Goal: Task Accomplishment & Management: Manage account settings

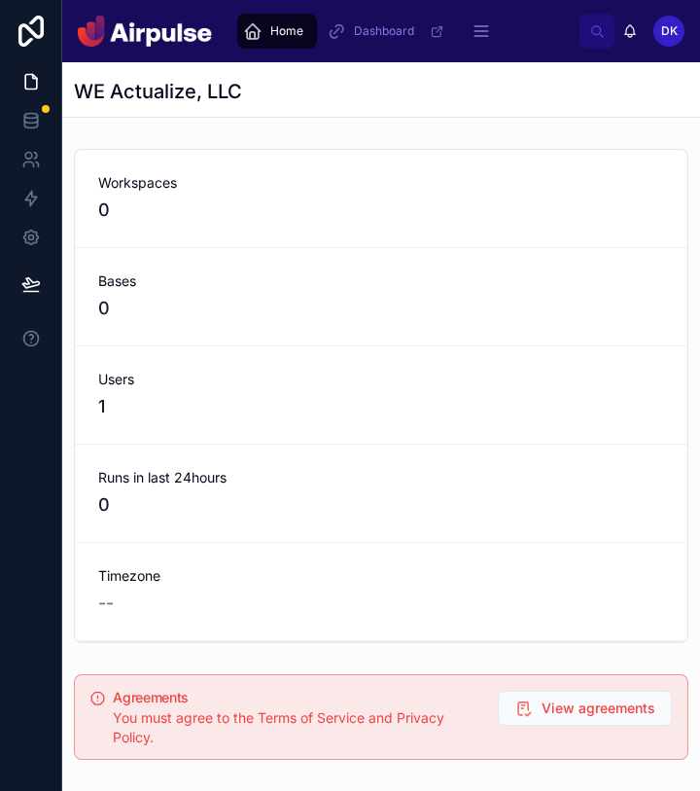
click at [463, 292] on div "Bases 0" at bounding box center [381, 296] width 566 height 51
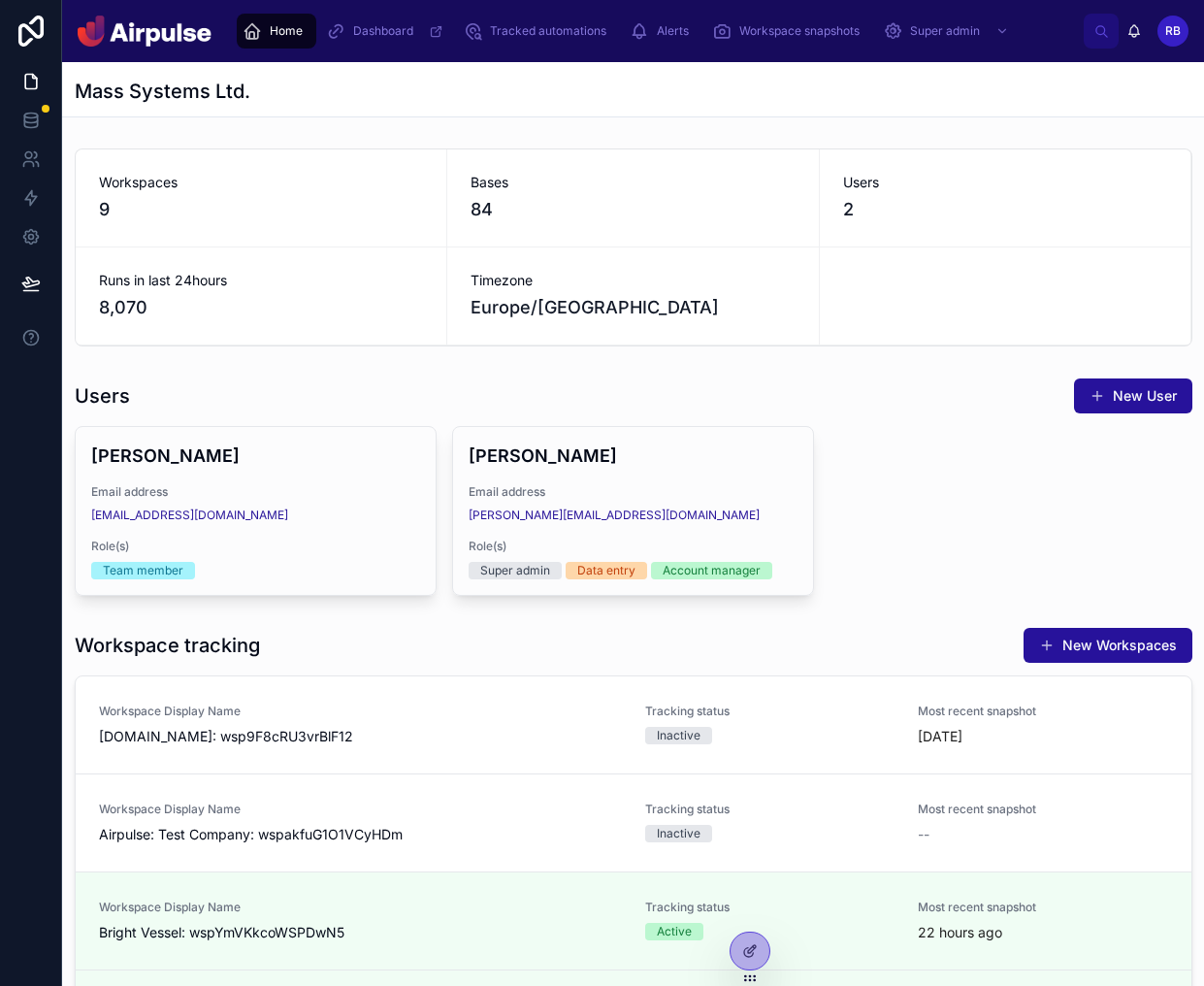
click at [873, 44] on div "RB" at bounding box center [1173, 31] width 31 height 31
click at [873, 30] on icon at bounding box center [1101, 31] width 15 height 15
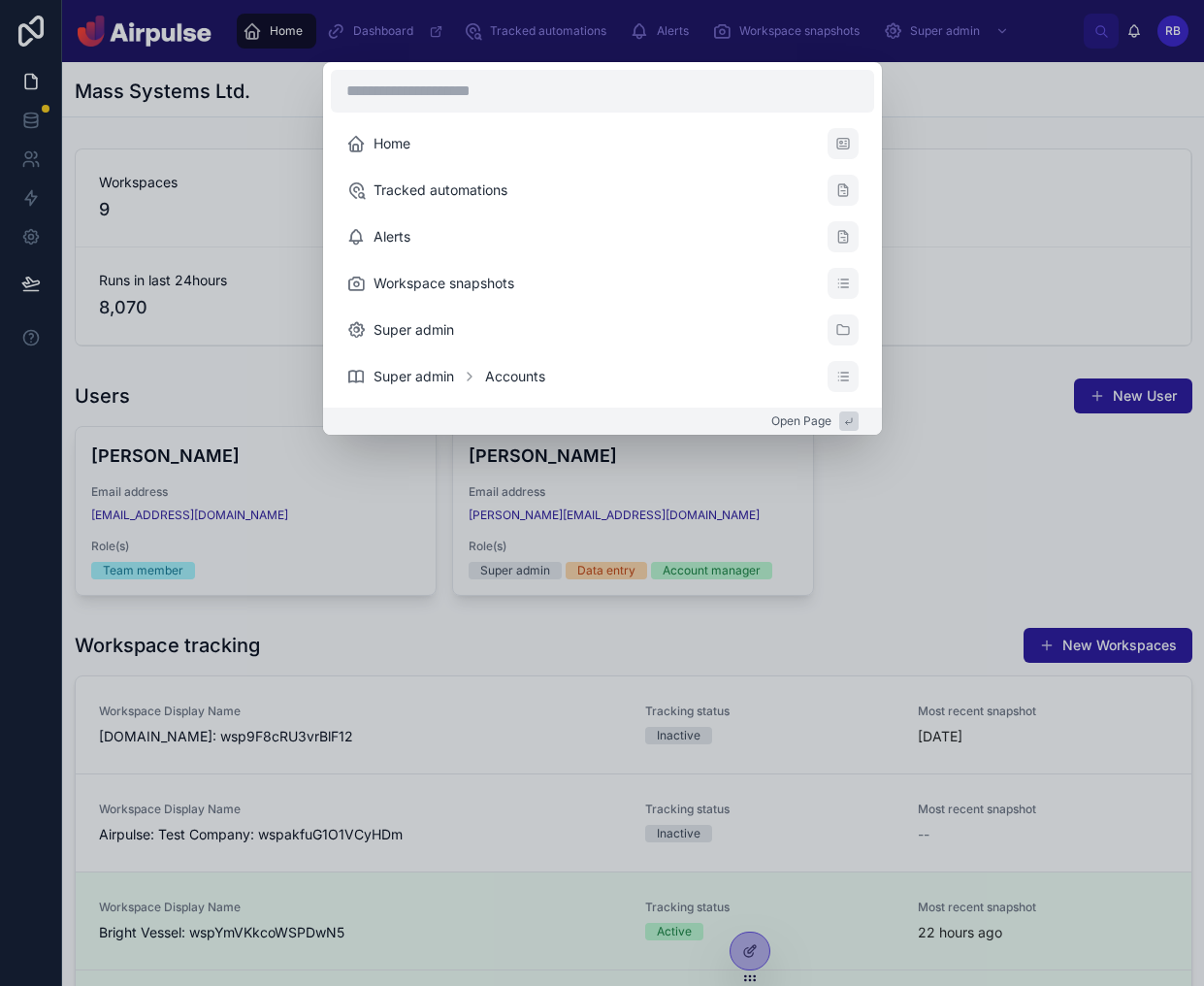
click at [873, 172] on div "Home Tracked automations Alerts Workspace snapshots Super admin Super admin Acc…" at bounding box center [602, 493] width 1204 height 986
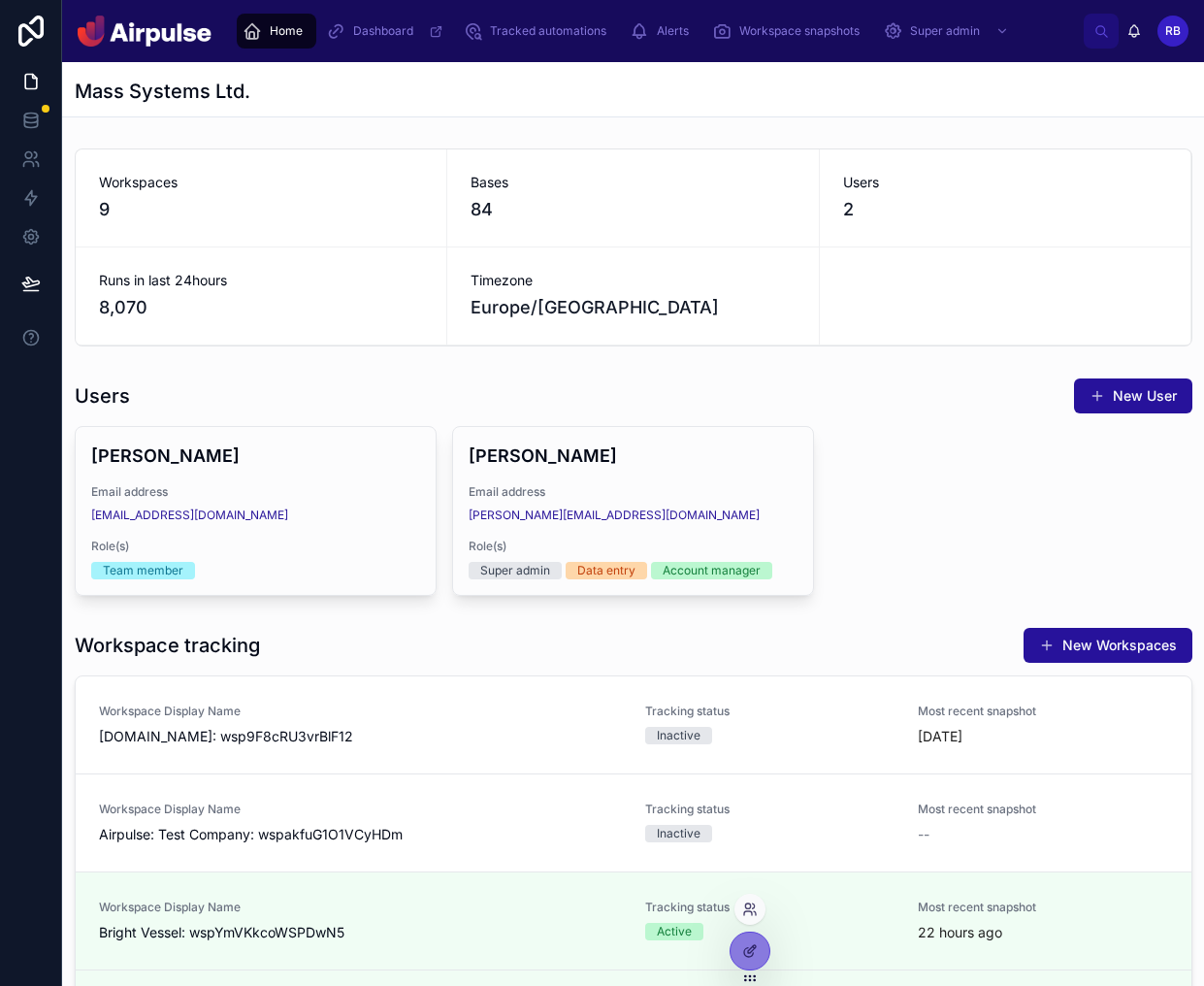
click at [752, 896] on div at bounding box center [749, 909] width 31 height 31
click at [748, 910] on icon at bounding box center [750, 910] width 16 height 16
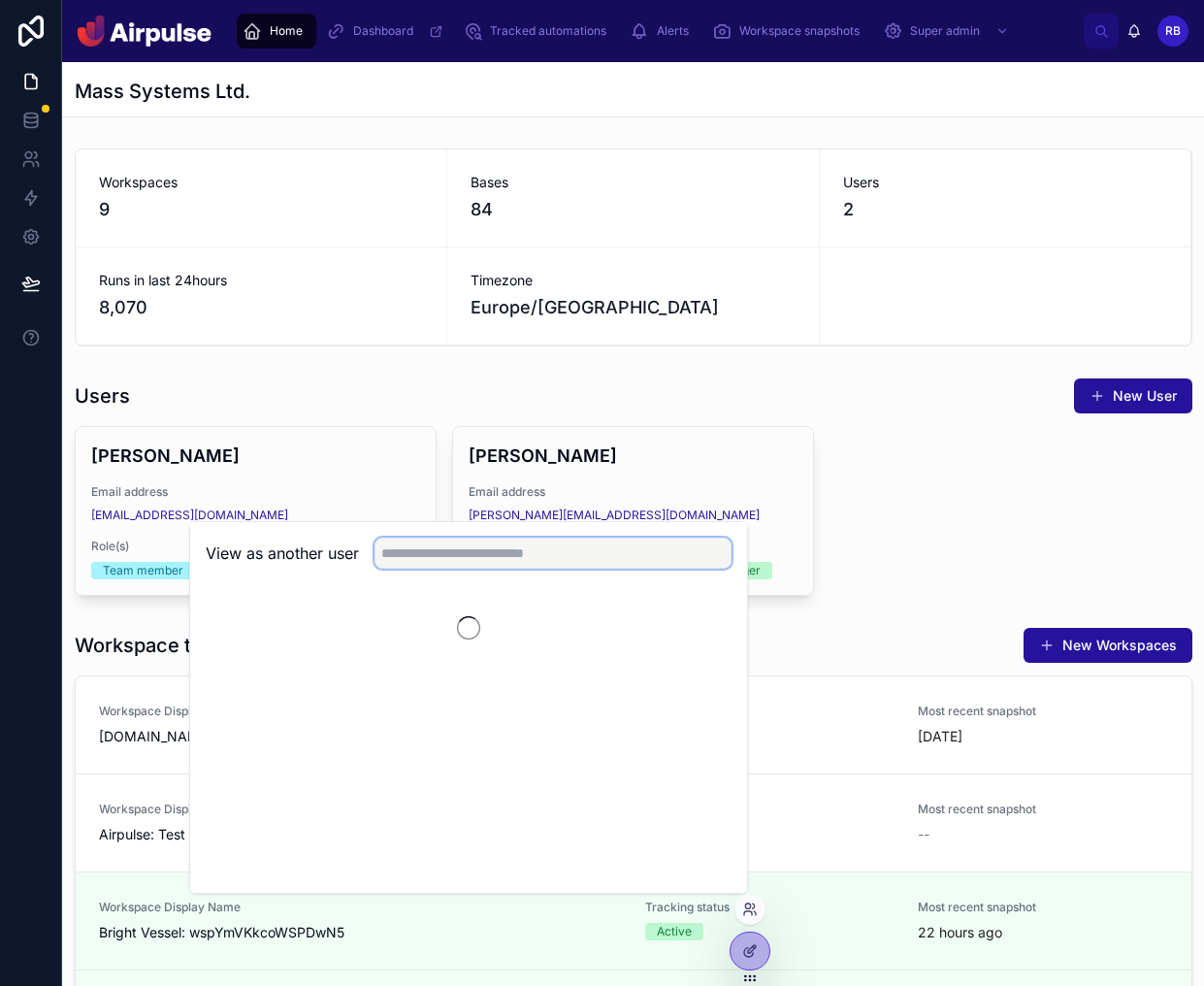
click at [450, 554] on input "text" at bounding box center [554, 553] width 357 height 31
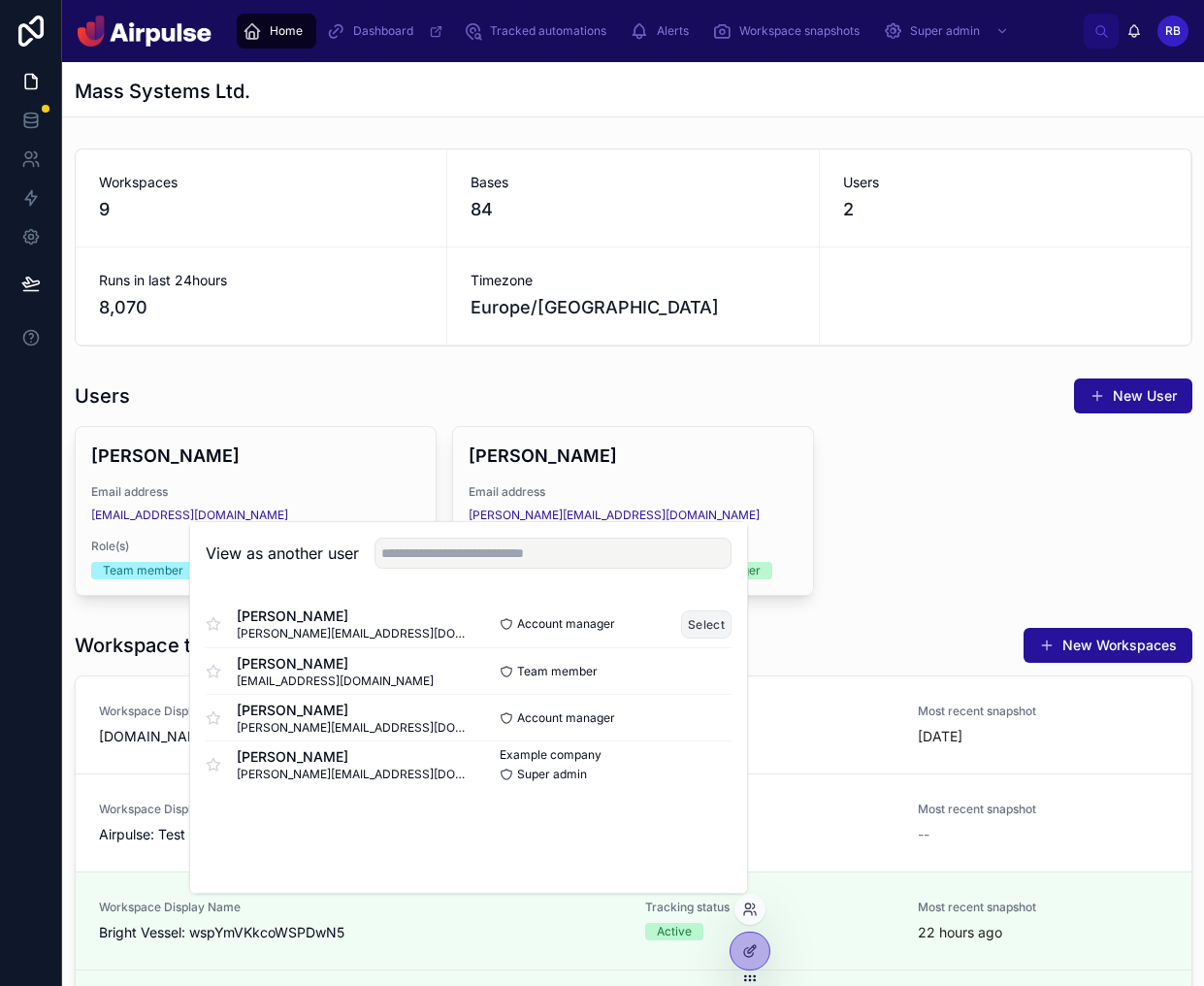
click at [706, 626] on button "Select" at bounding box center [706, 625] width 51 height 28
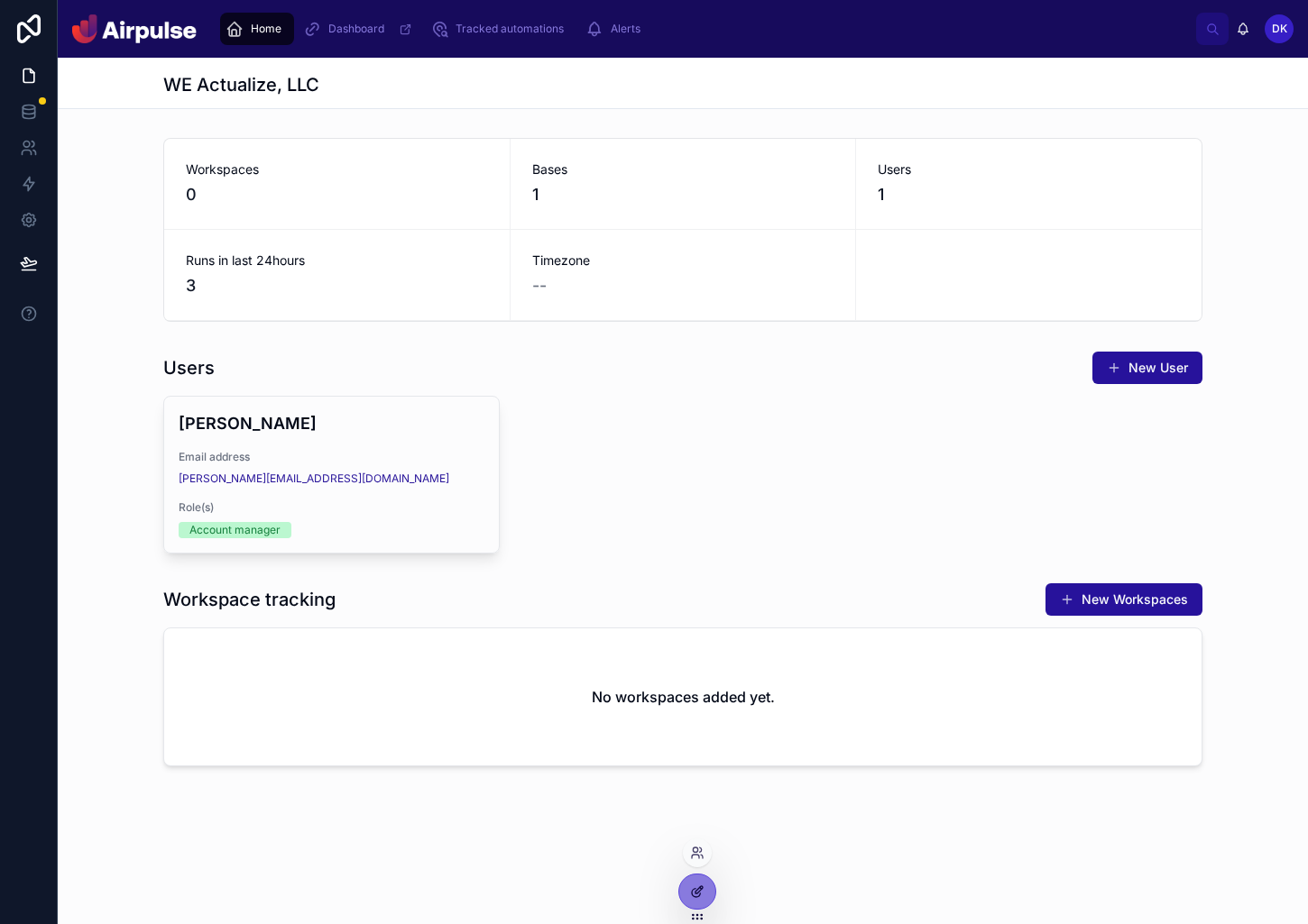
click at [711, 887] on div at bounding box center [697, 892] width 36 height 34
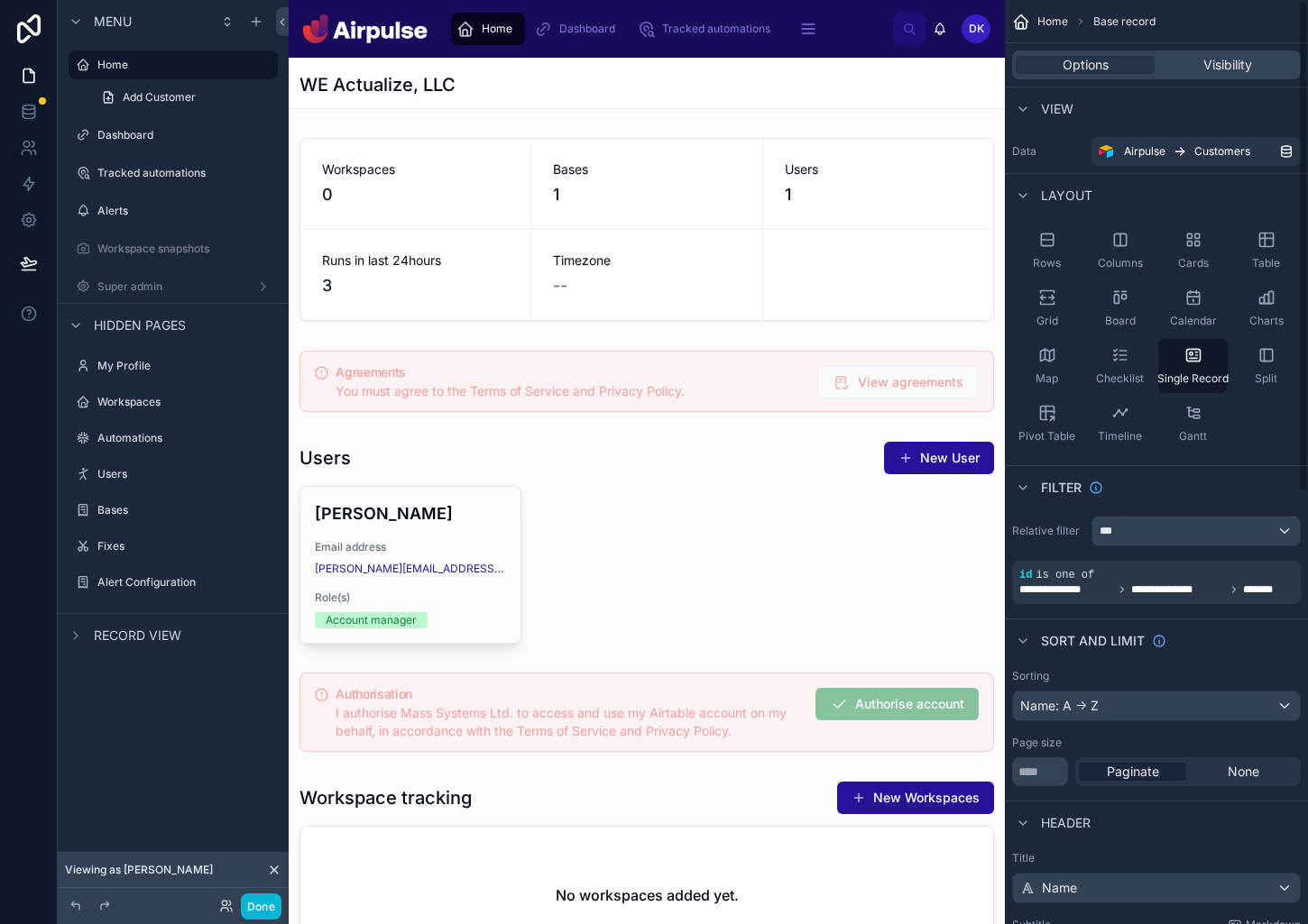
click at [889, 386] on div at bounding box center [646, 922] width 716 height 1729
click at [932, 376] on div at bounding box center [646, 382] width 716 height 76
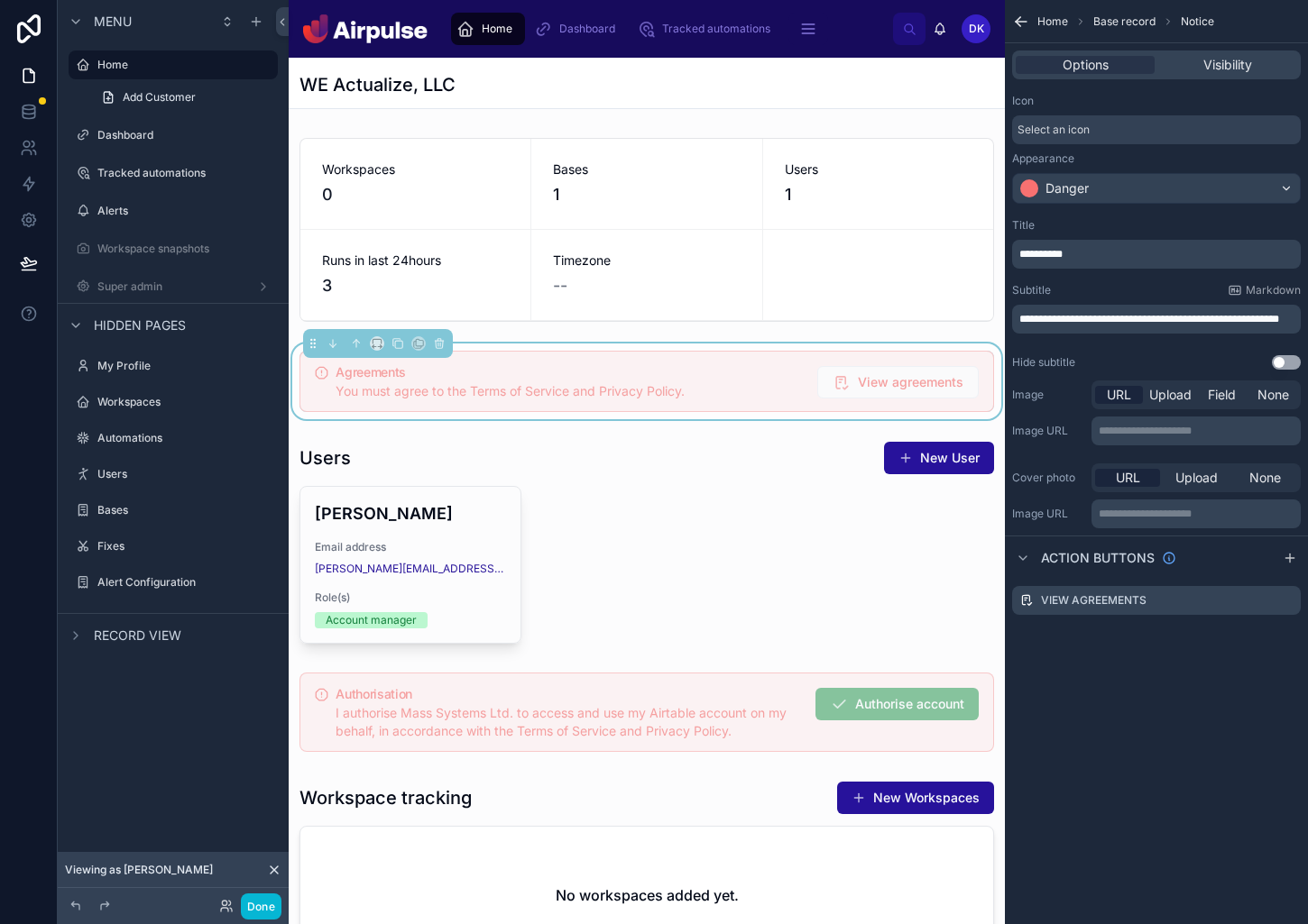
click at [932, 376] on span "View agreements" at bounding box center [910, 382] width 106 height 18
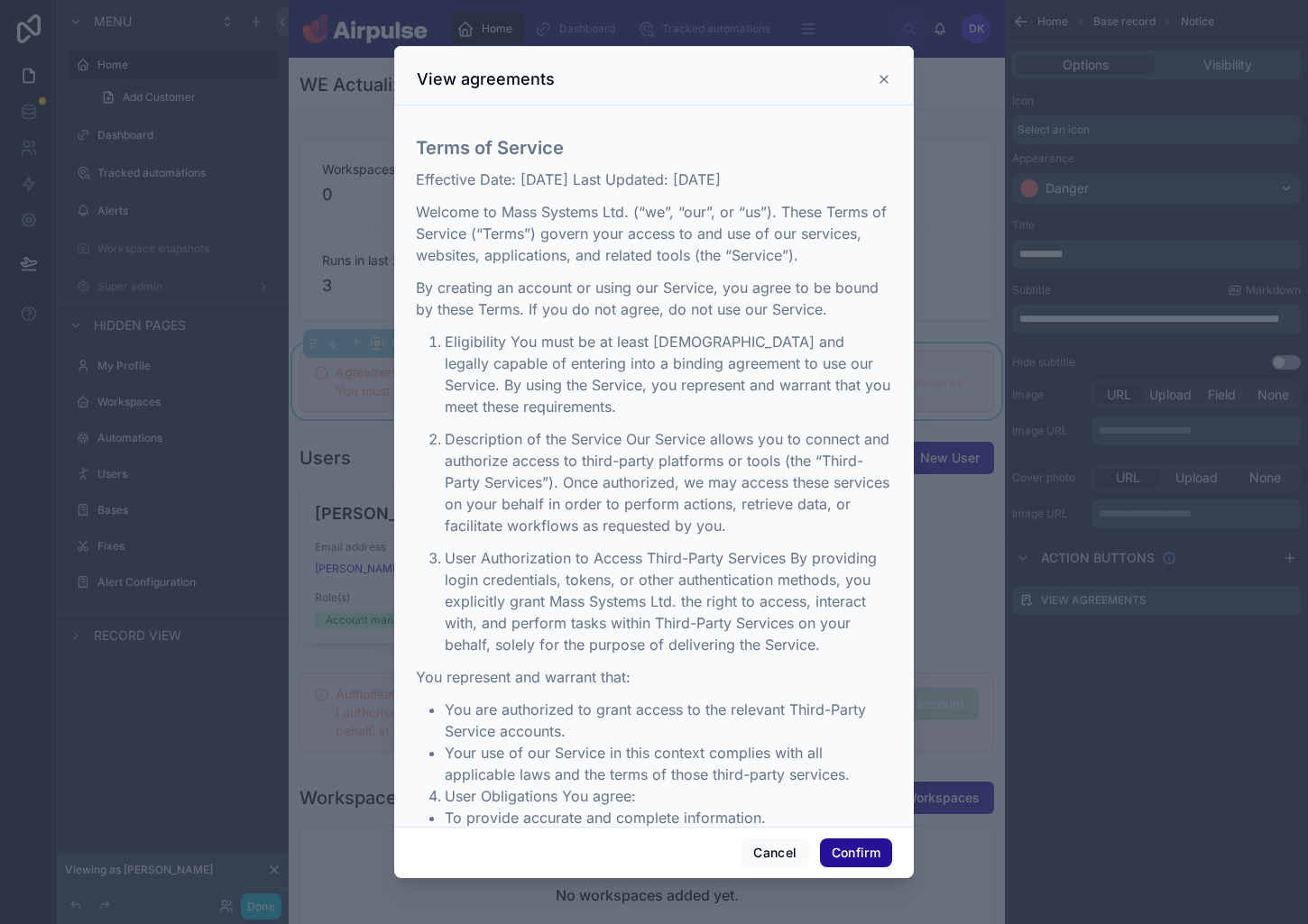
click at [1118, 581] on div at bounding box center [654, 462] width 1308 height 924
click at [32, 103] on div at bounding box center [654, 462] width 1308 height 924
click at [875, 83] on div "View agreements" at bounding box center [654, 79] width 475 height 21
click at [884, 82] on icon at bounding box center [884, 80] width 7 height 7
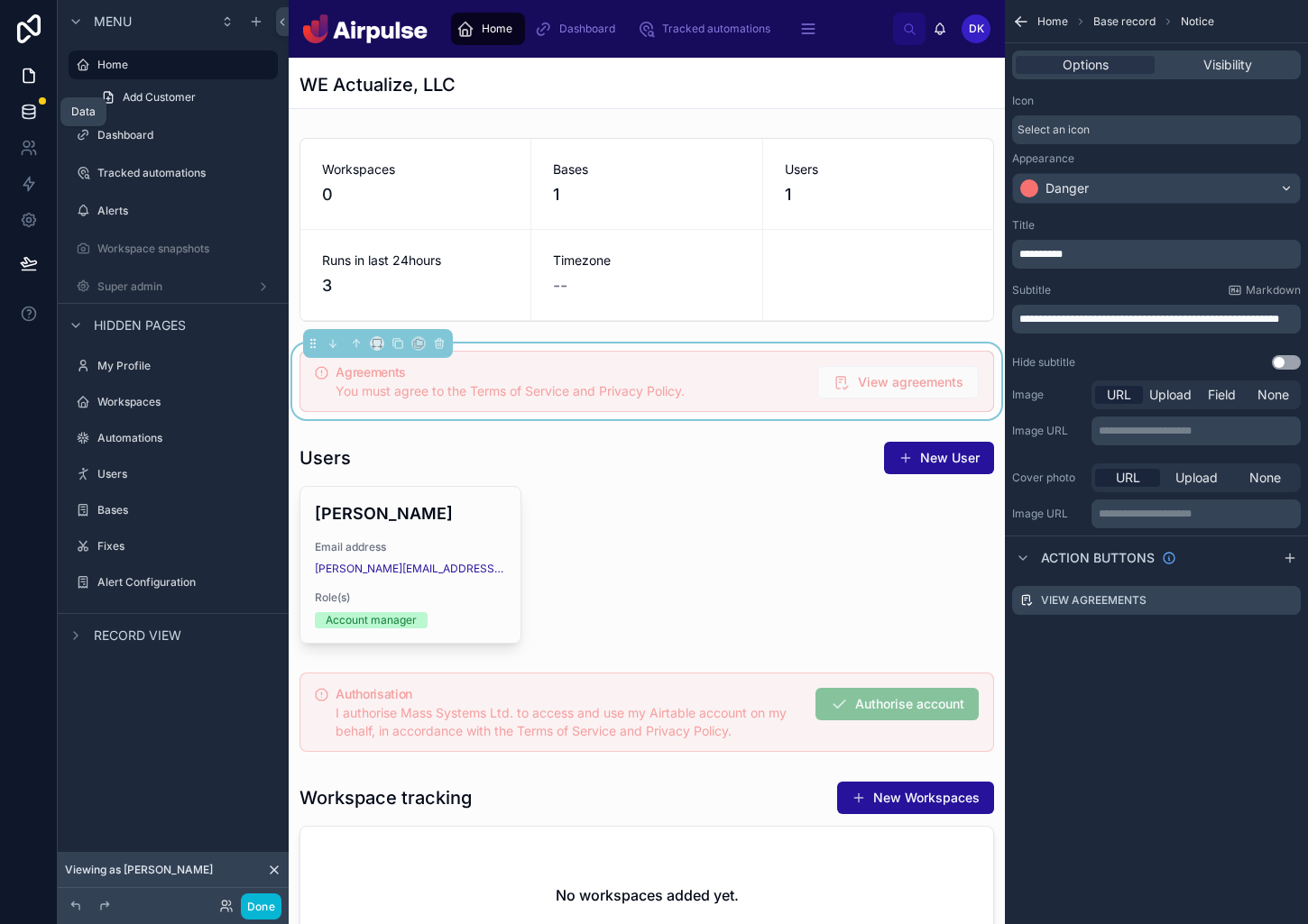
click at [33, 110] on icon at bounding box center [28, 111] width 18 height 18
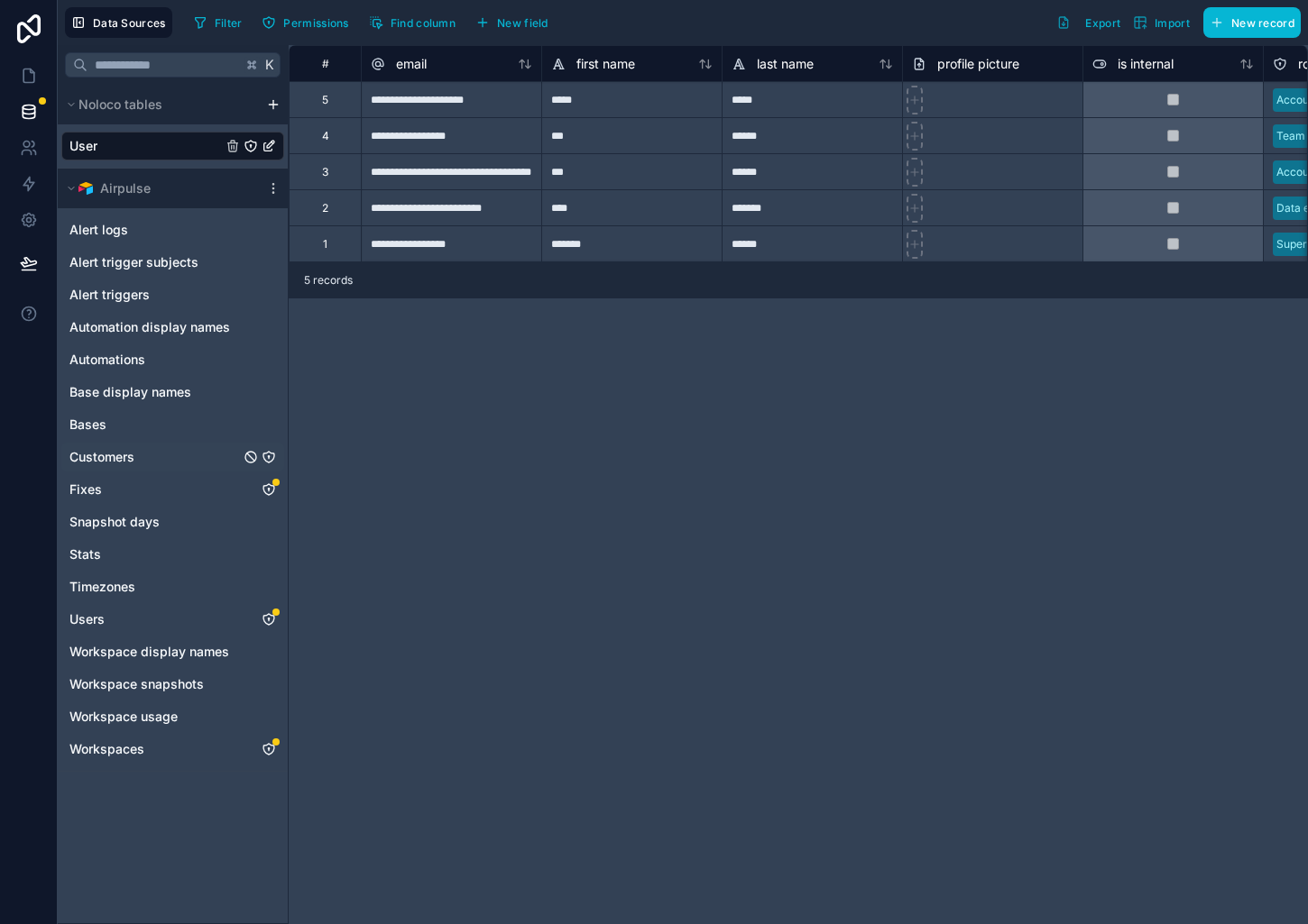
click at [183, 456] on link "Customers" at bounding box center [155, 457] width 171 height 18
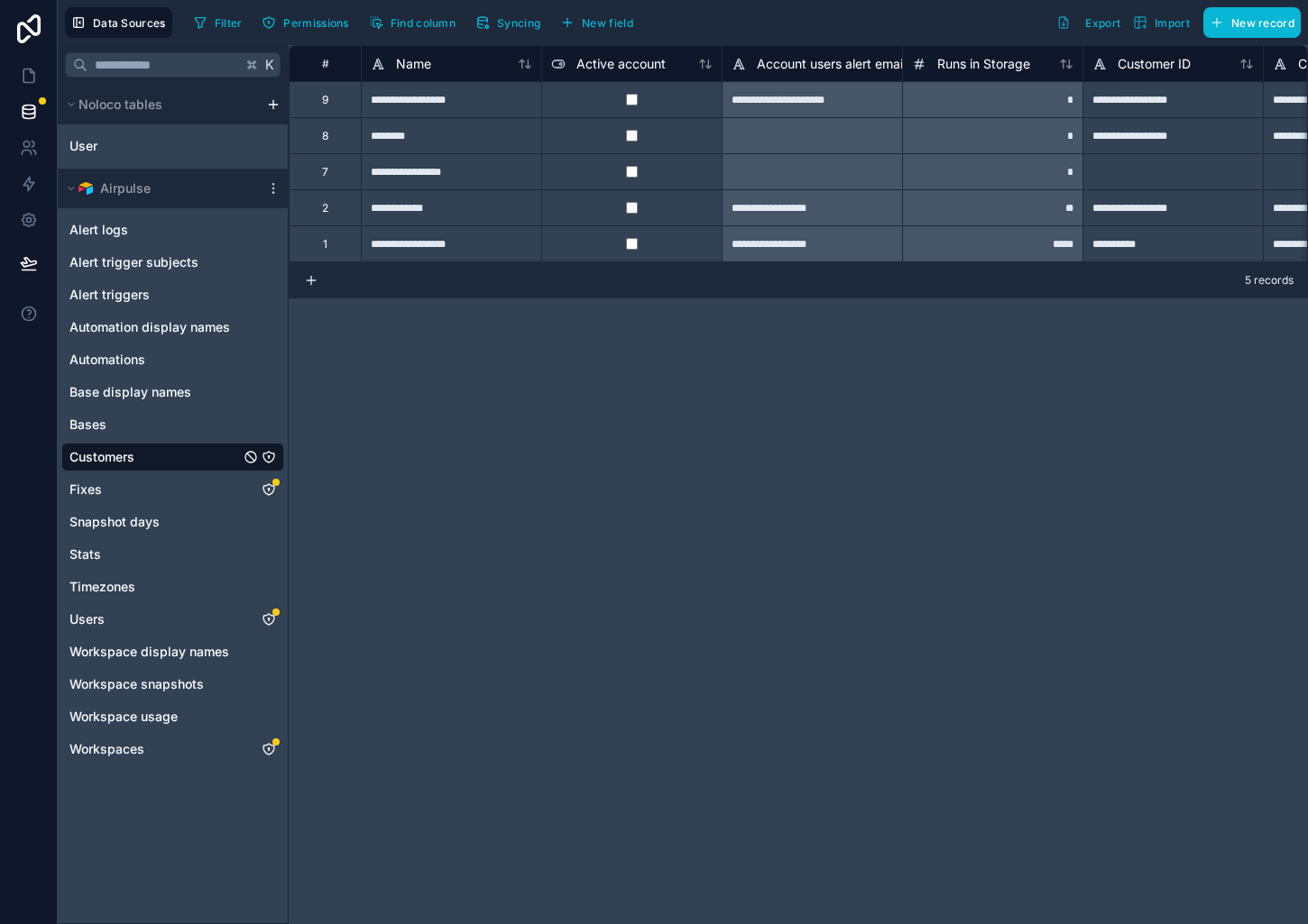
click at [271, 451] on icon "Customers" at bounding box center [269, 457] width 15 height 15
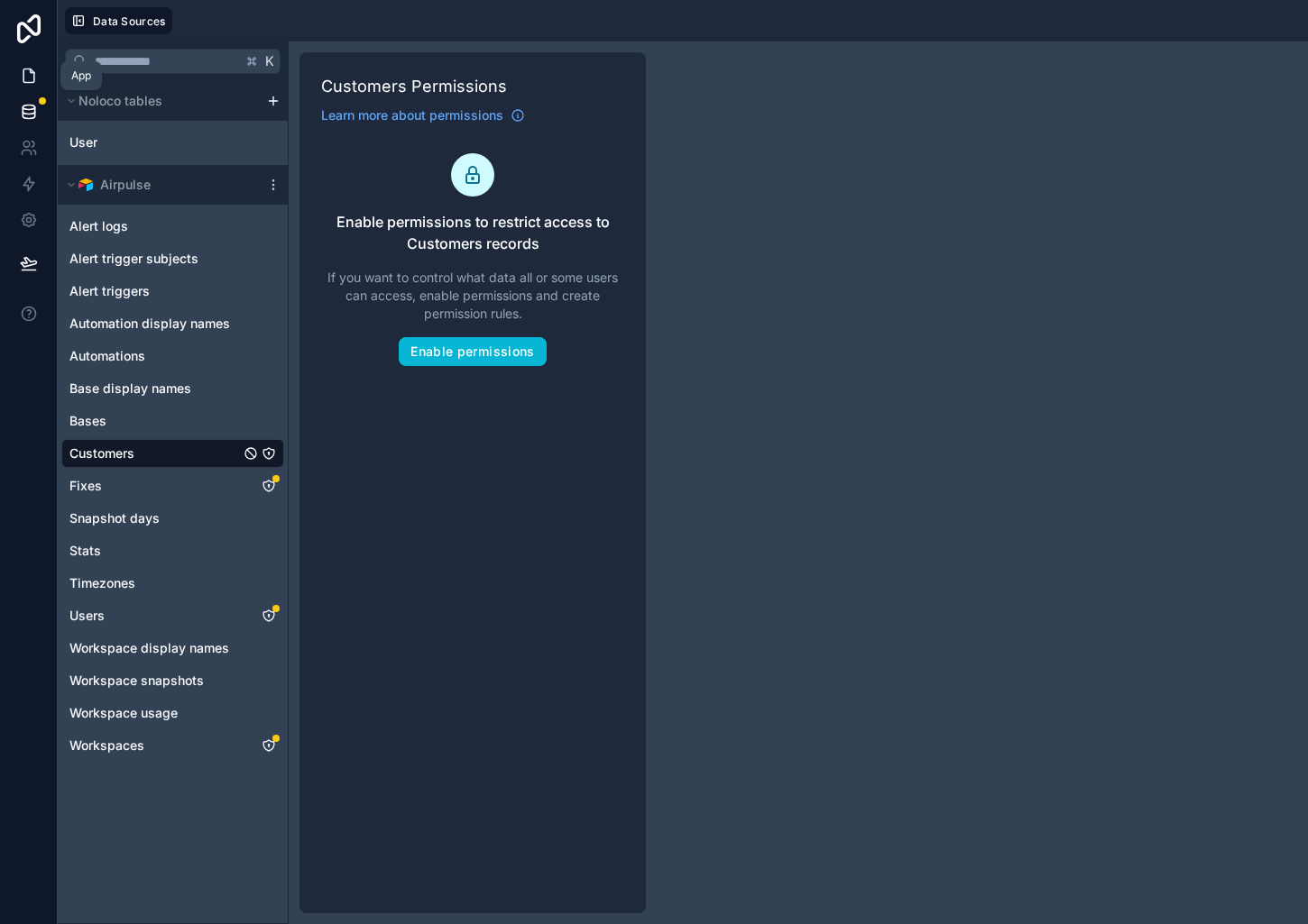
click at [24, 77] on icon at bounding box center [28, 75] width 18 height 18
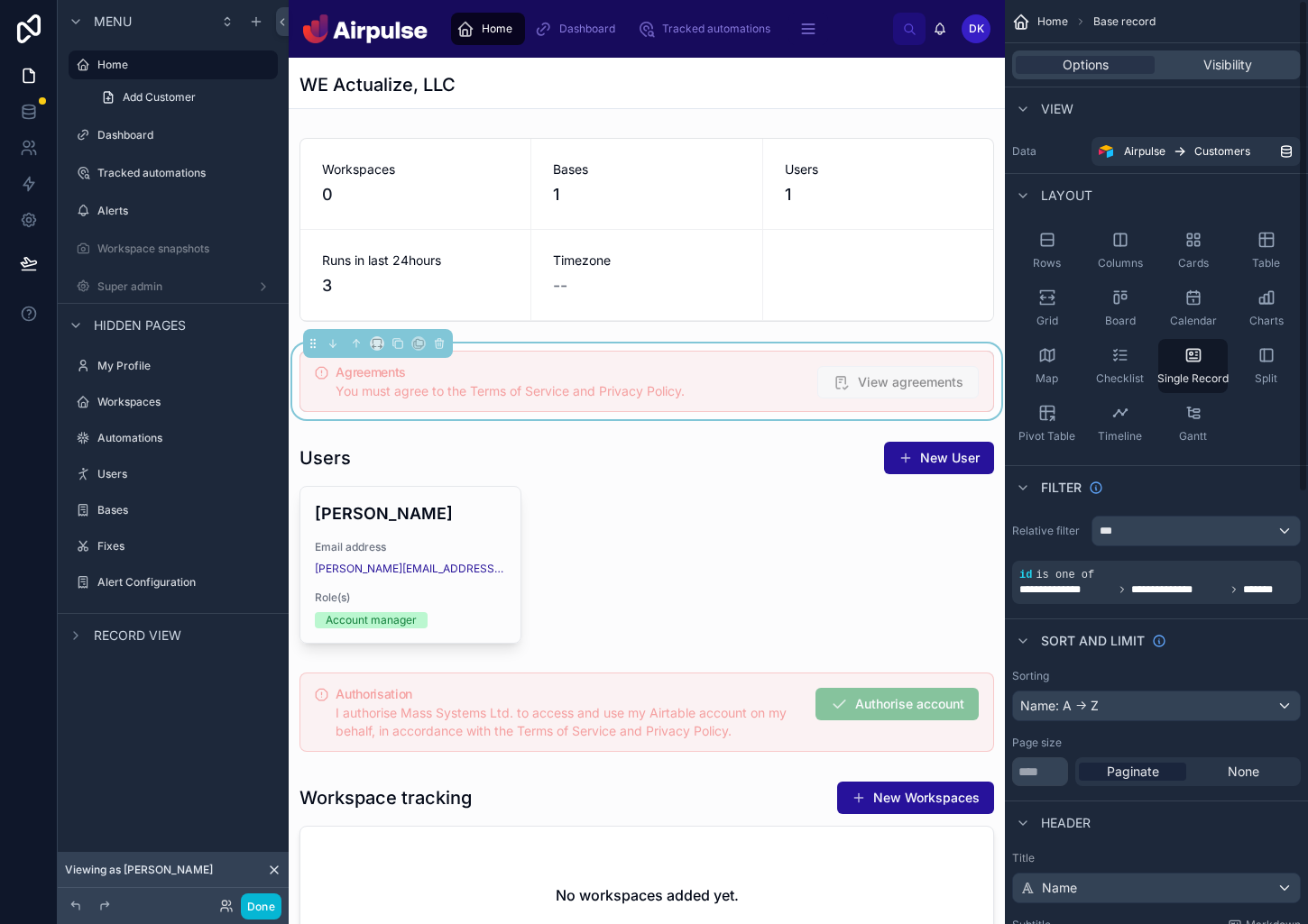
click at [935, 392] on button "View agreements" at bounding box center [897, 382] width 161 height 32
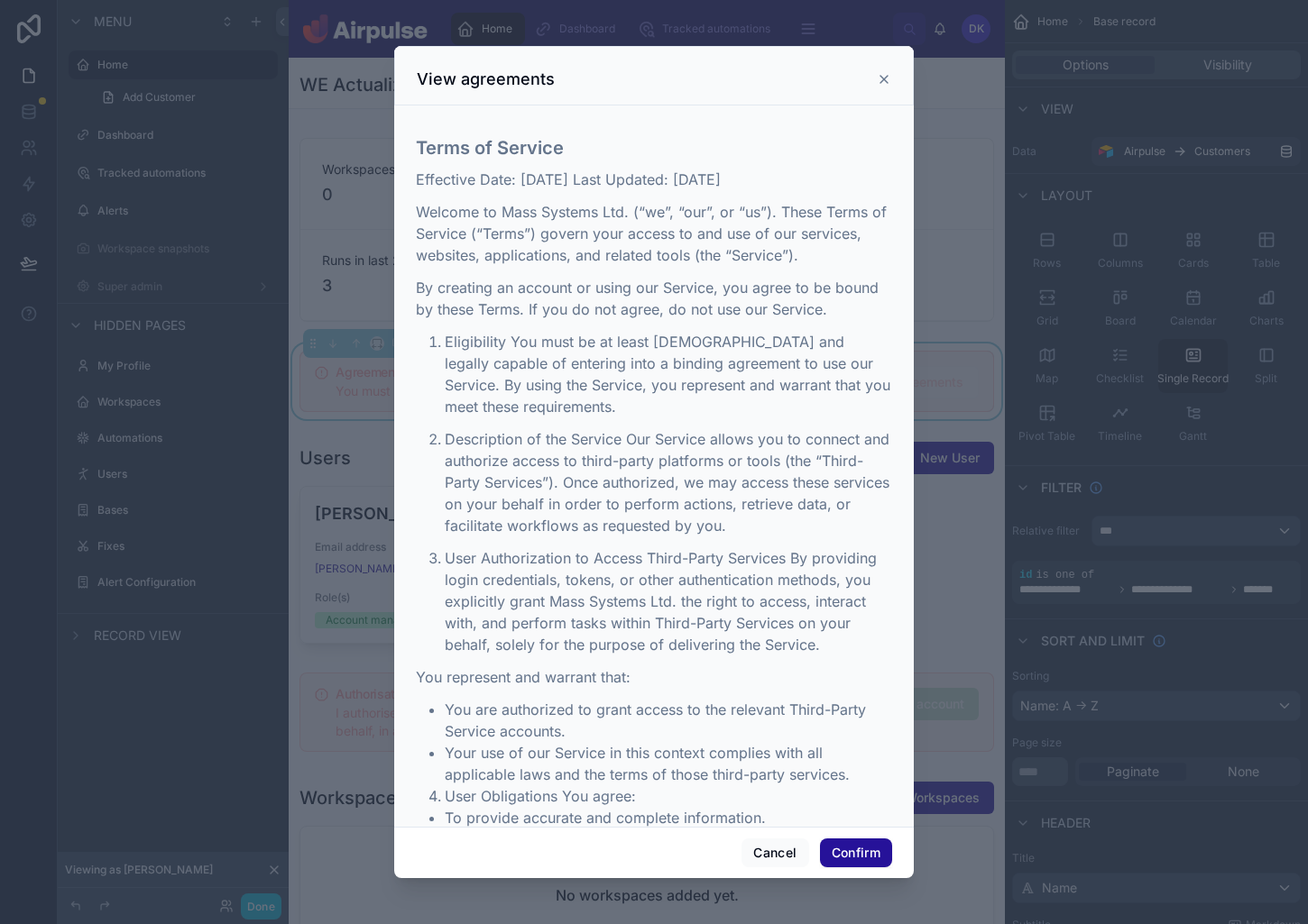
click at [961, 392] on div at bounding box center [654, 462] width 1308 height 924
click at [946, 704] on div at bounding box center [654, 462] width 1308 height 924
click at [769, 856] on button "Cancel" at bounding box center [775, 853] width 67 height 29
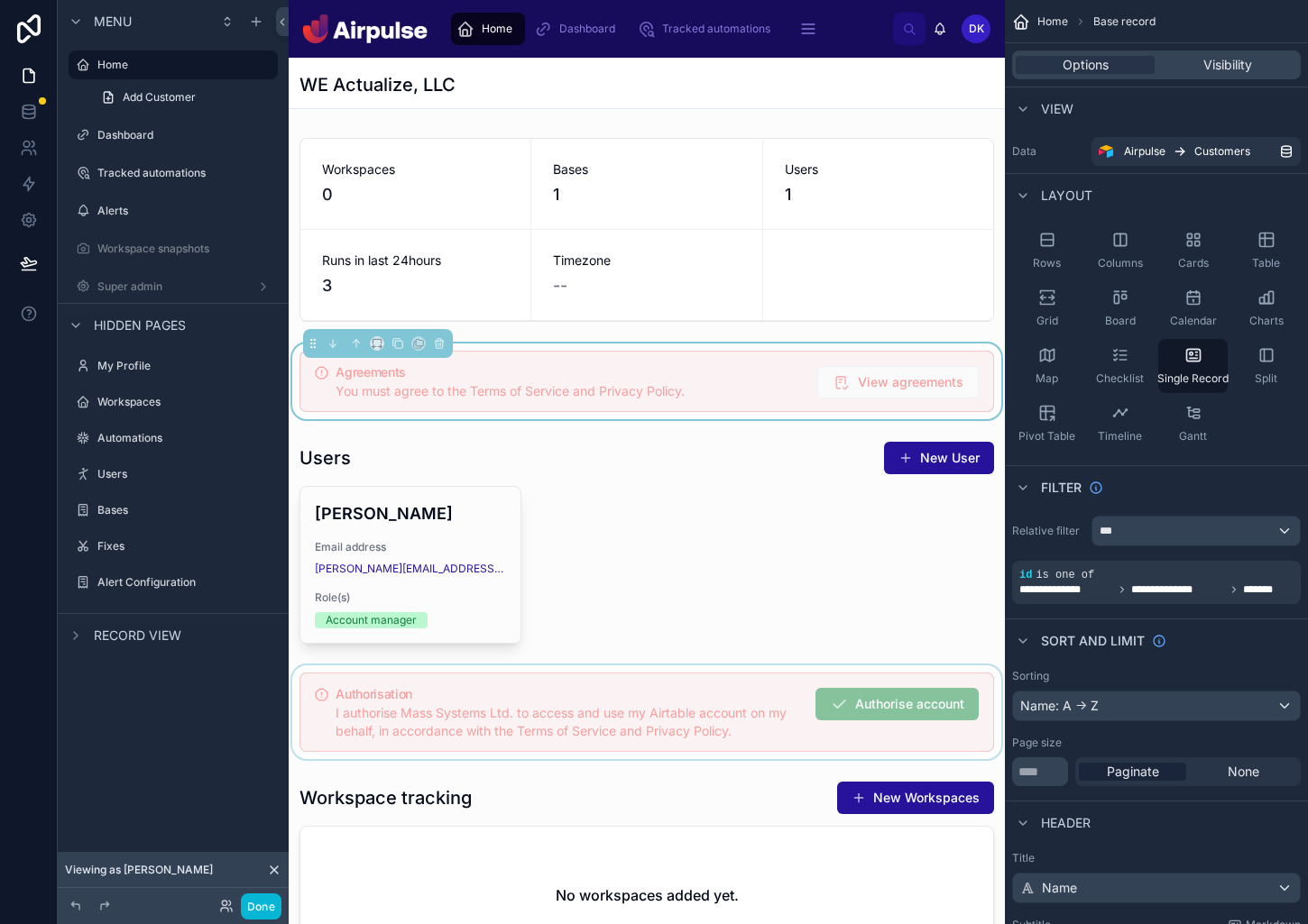
click at [885, 706] on div at bounding box center [646, 712] width 716 height 94
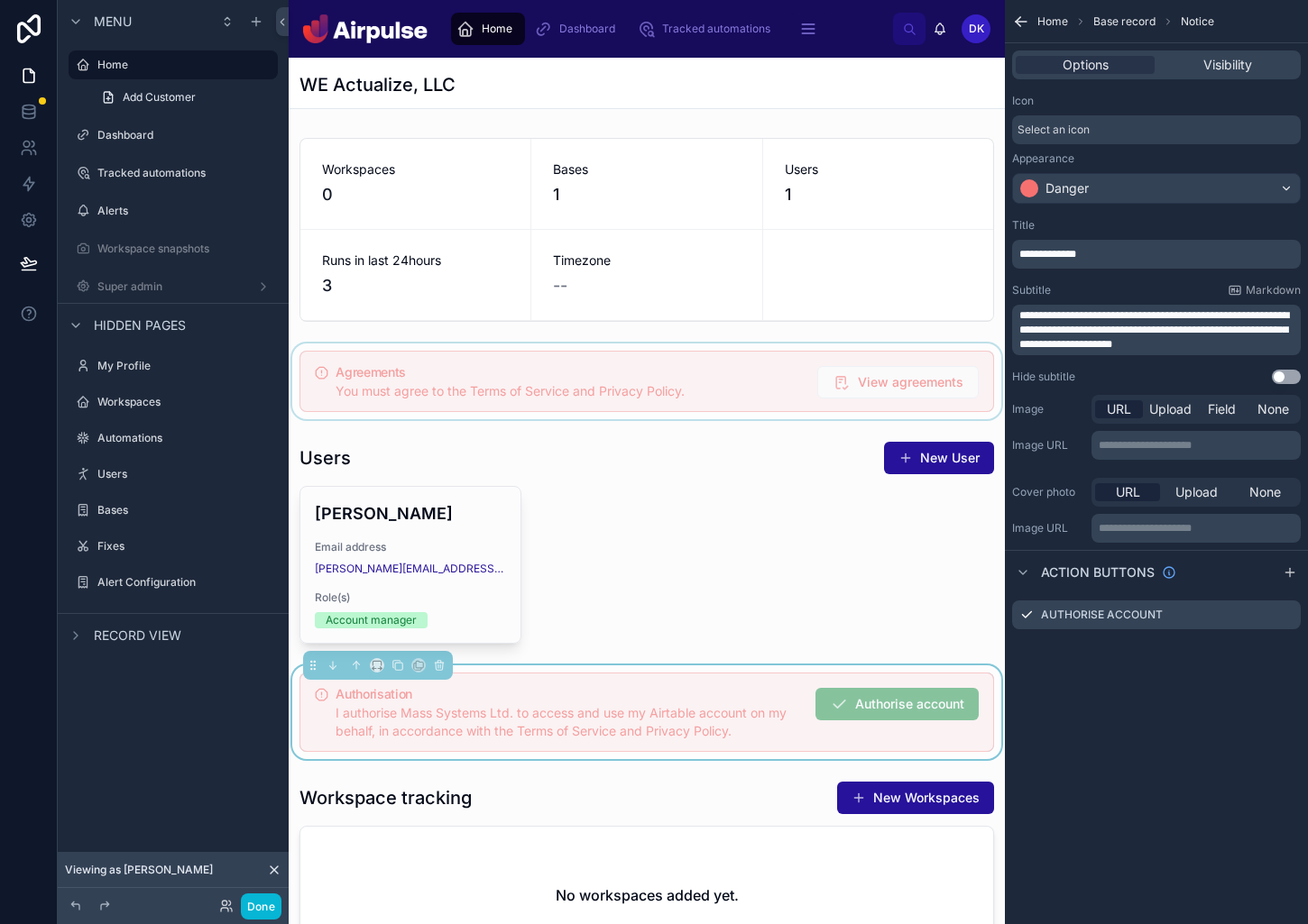
click at [917, 425] on div "Workspaces 0 Bases 1 Users 1 Runs in last 24hours 3 Timezone -- Agreements You …" at bounding box center [646, 551] width 716 height 842
click at [917, 417] on div at bounding box center [646, 382] width 716 height 76
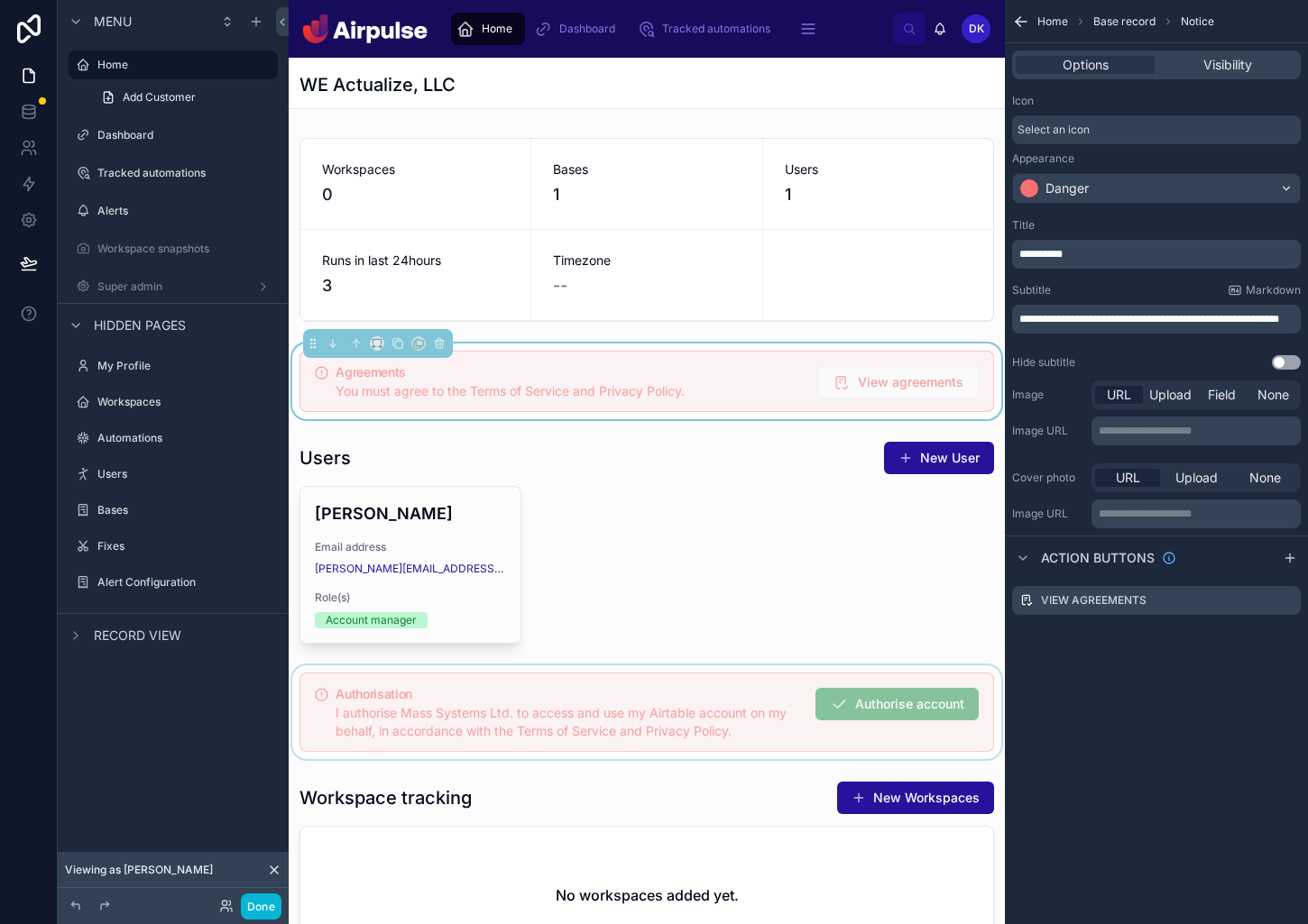
click at [891, 405] on div "Agreements You must agree to the Terms of Service and Privacy Policy. View agre…" at bounding box center [646, 381] width 694 height 61
click at [896, 387] on span "View agreements" at bounding box center [910, 382] width 106 height 18
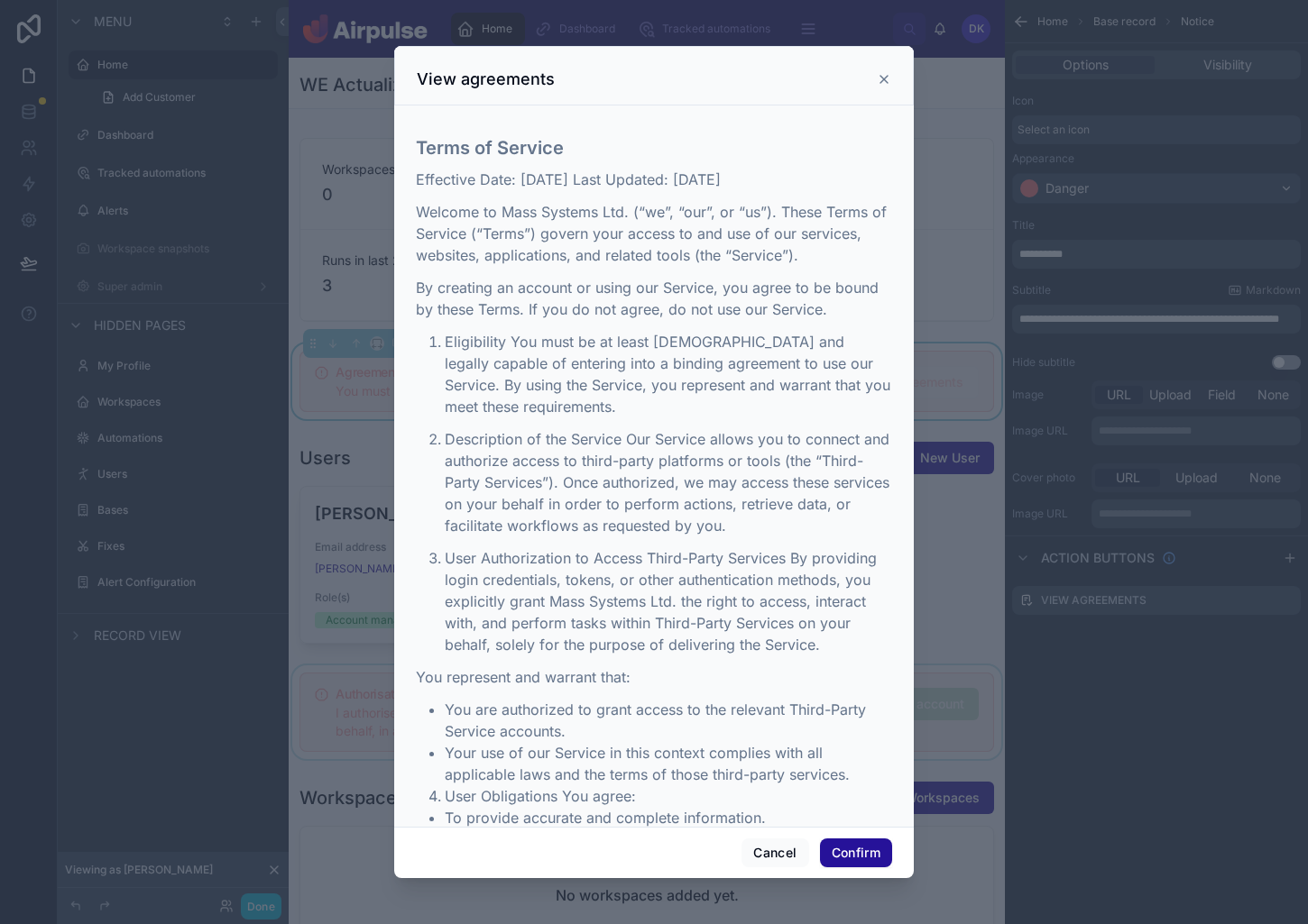
click at [987, 458] on div at bounding box center [654, 462] width 1308 height 924
click at [1118, 632] on div at bounding box center [654, 462] width 1308 height 924
click at [778, 850] on button "Cancel" at bounding box center [775, 853] width 67 height 29
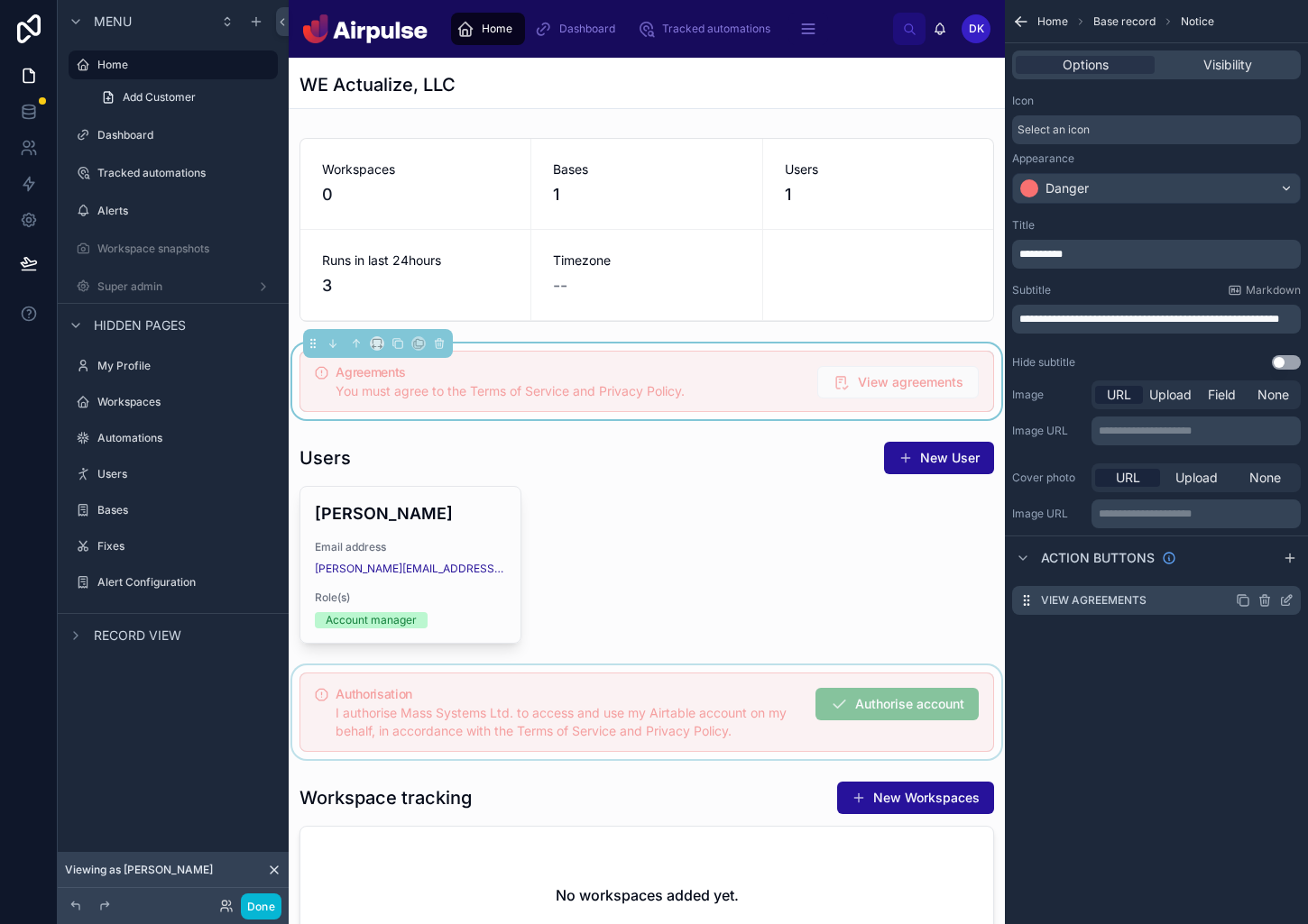
click at [1118, 603] on icon "scrollable content" at bounding box center [1287, 601] width 15 height 15
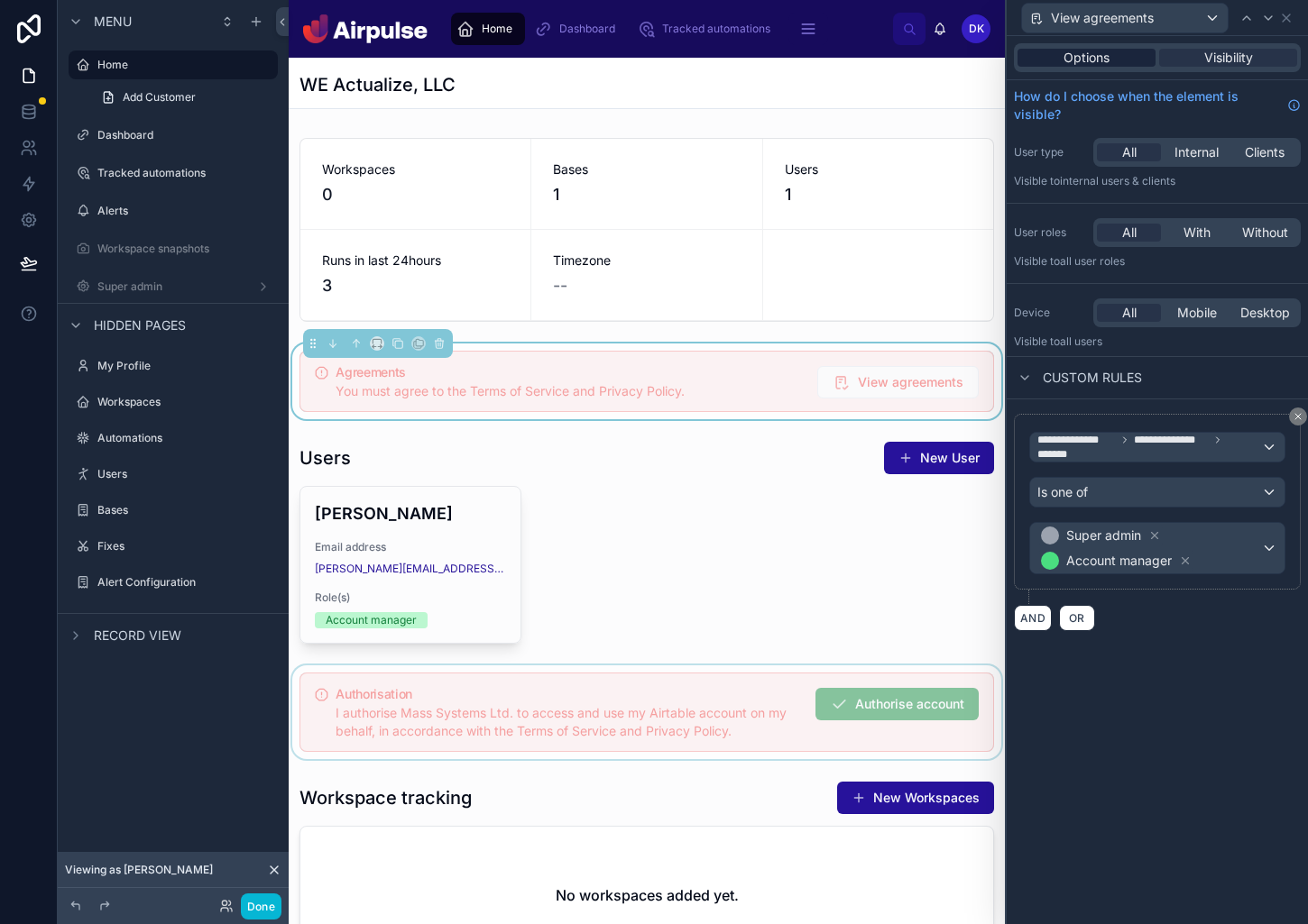
click at [1111, 57] on div "Options" at bounding box center [1086, 57] width 138 height 18
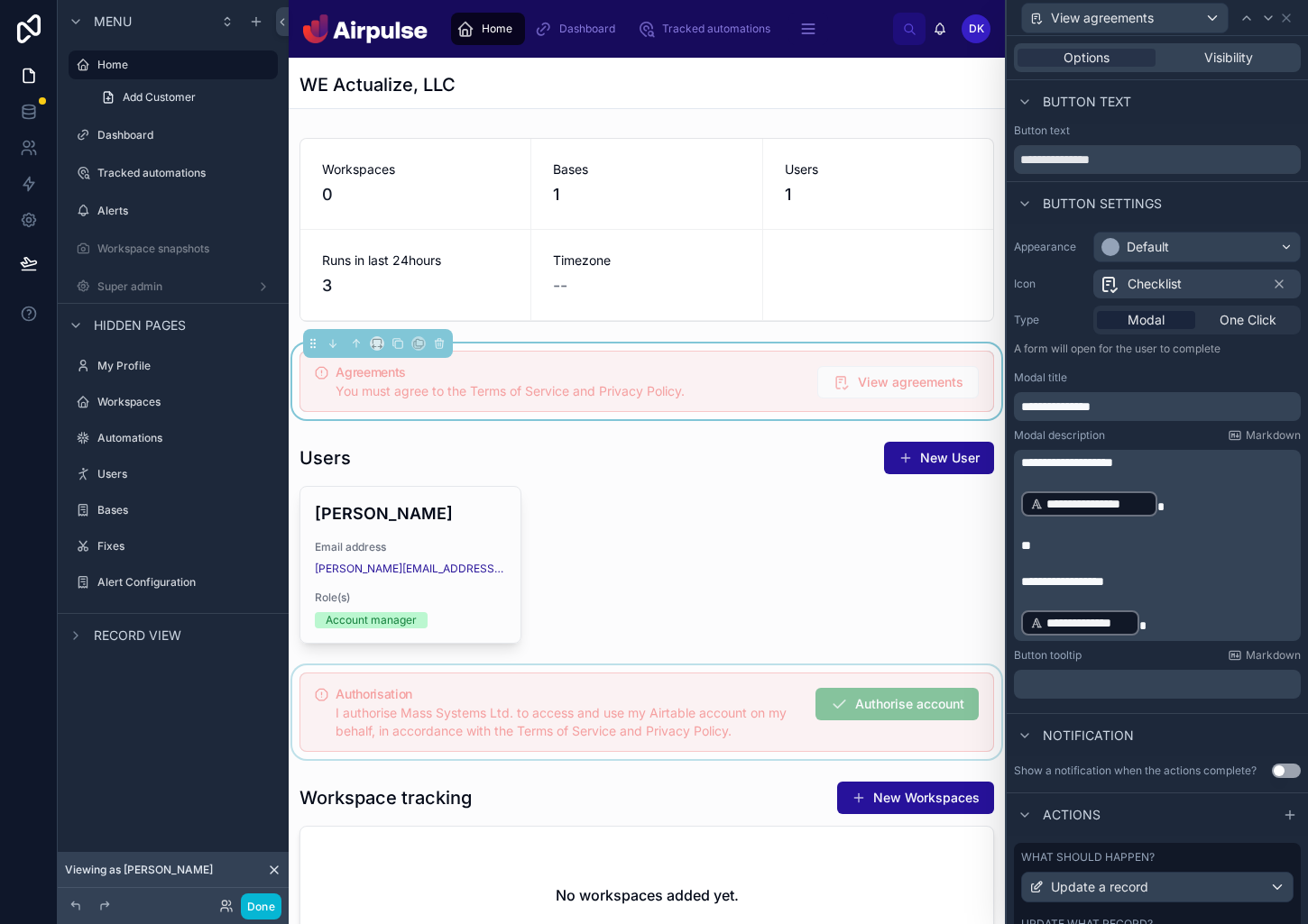
click at [921, 708] on div at bounding box center [646, 712] width 716 height 94
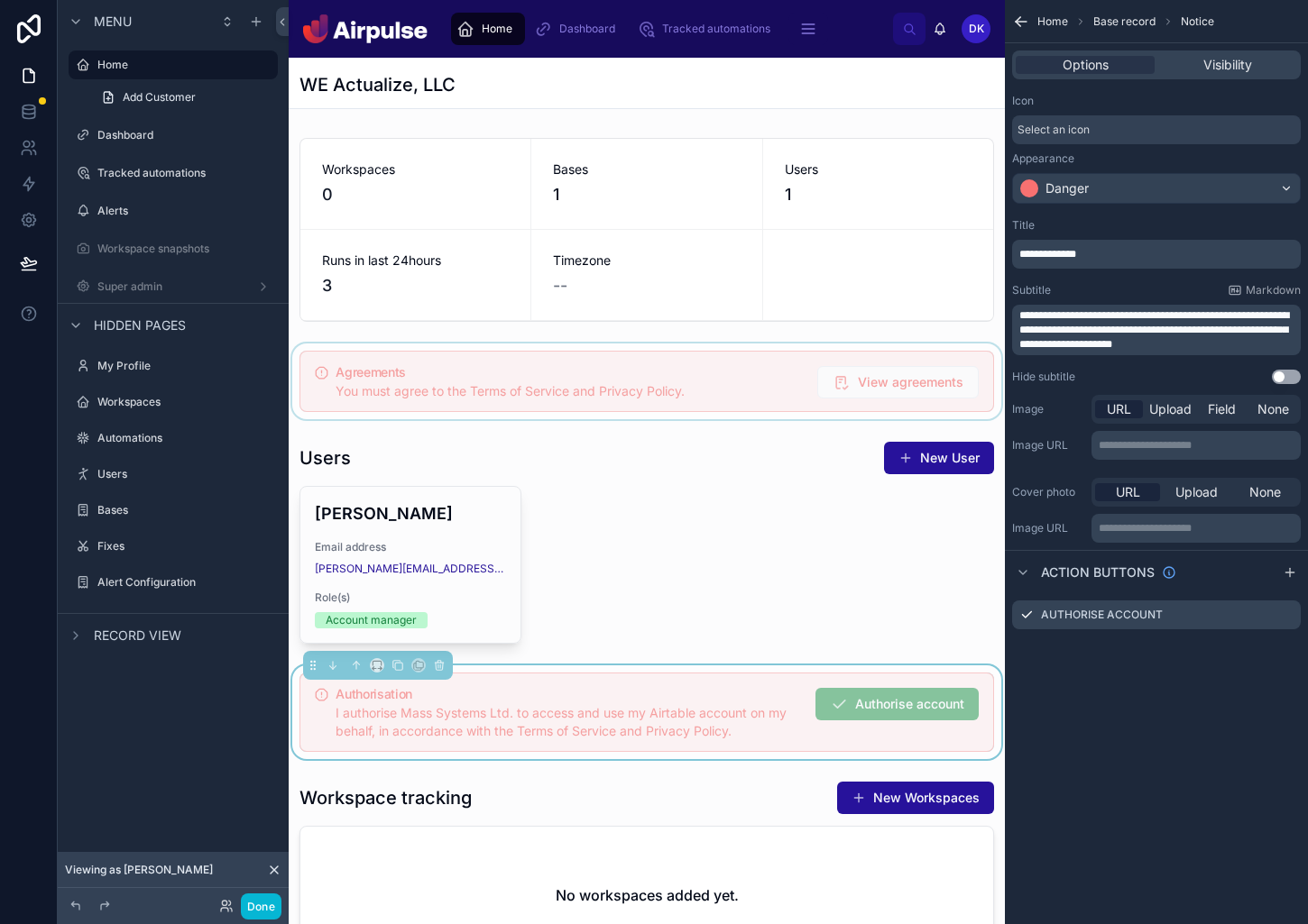
click at [759, 386] on div at bounding box center [646, 382] width 716 height 76
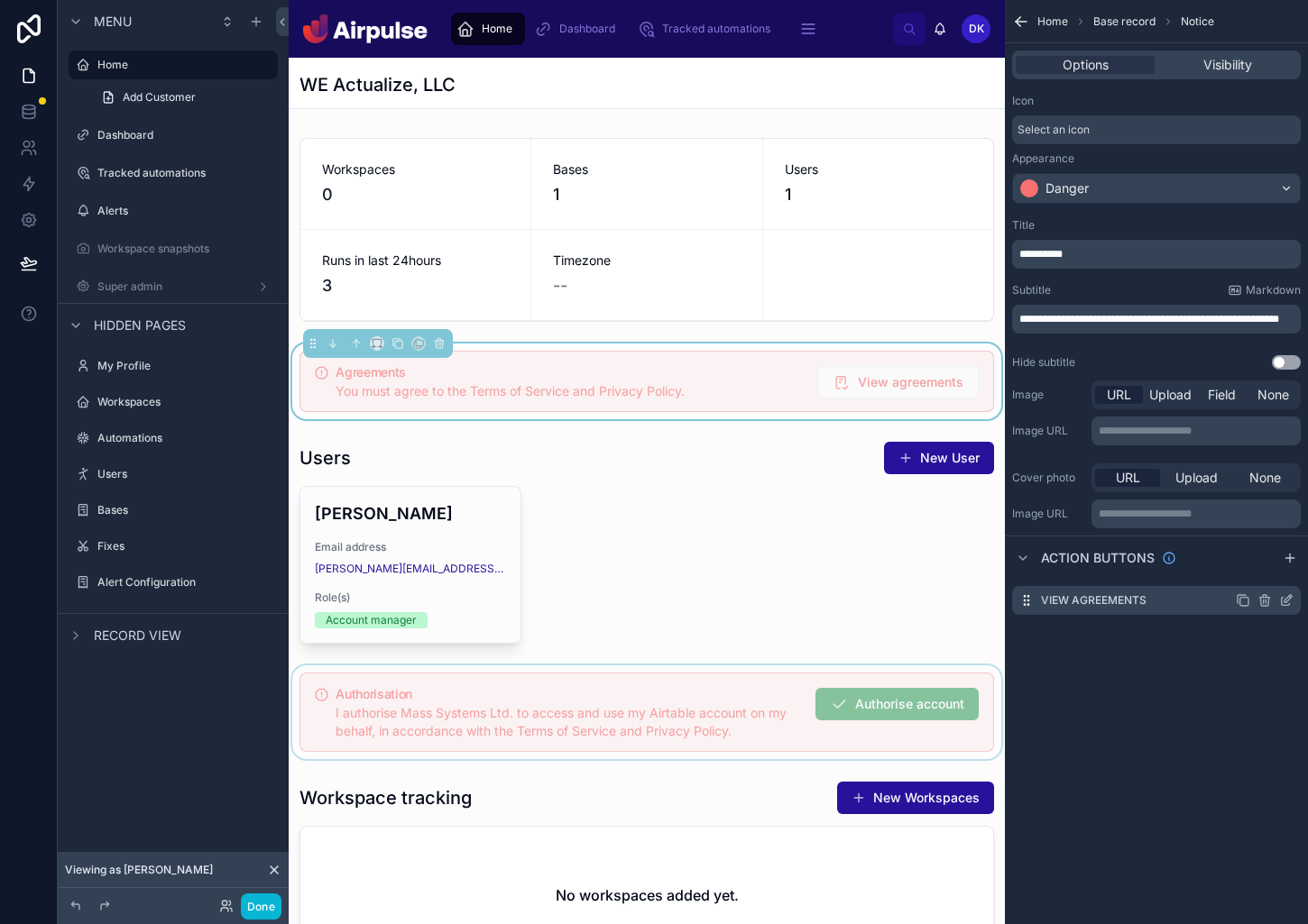
click at [1118, 602] on icon "scrollable content" at bounding box center [1285, 601] width 8 height 8
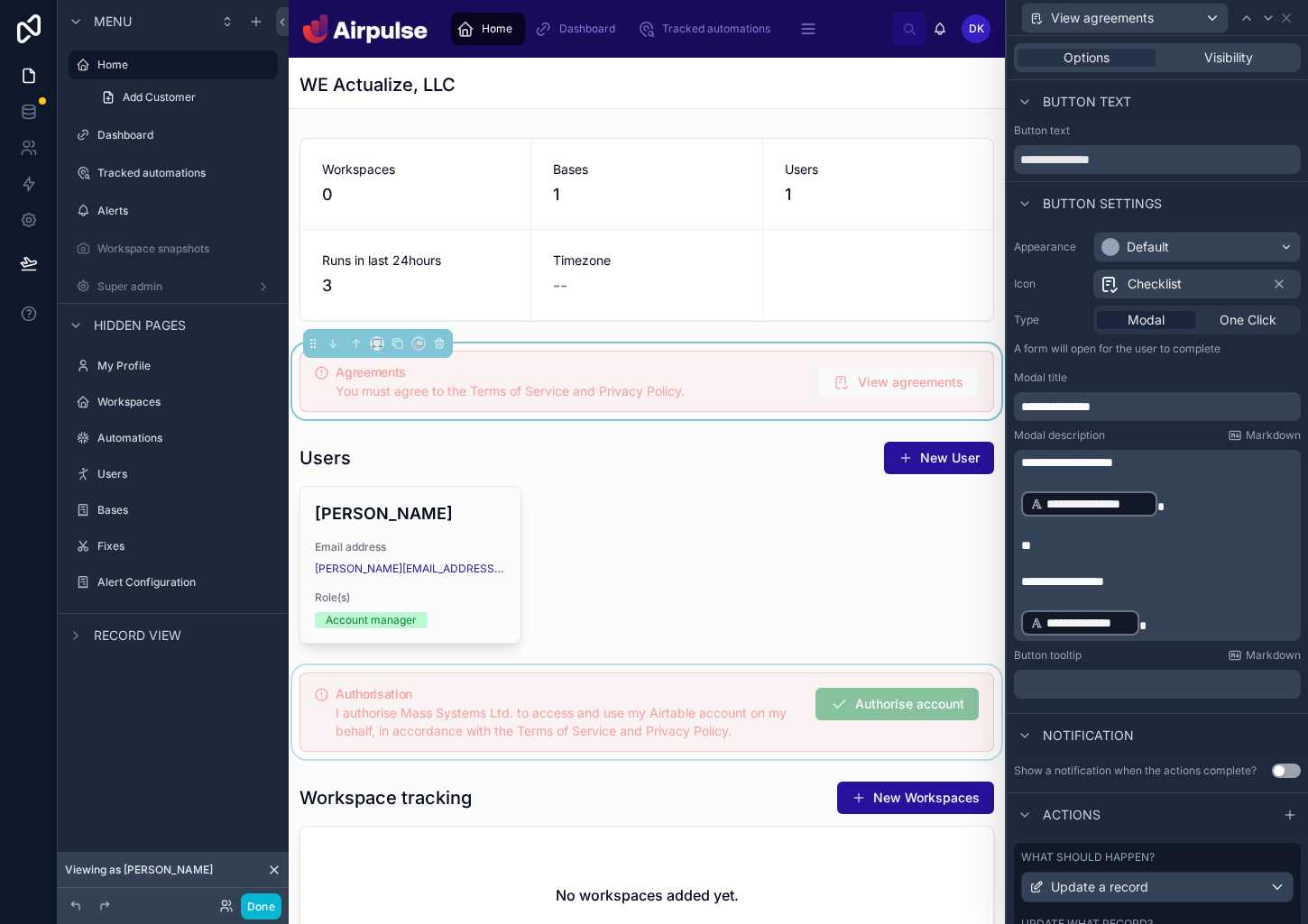
click at [831, 714] on div at bounding box center [646, 712] width 716 height 94
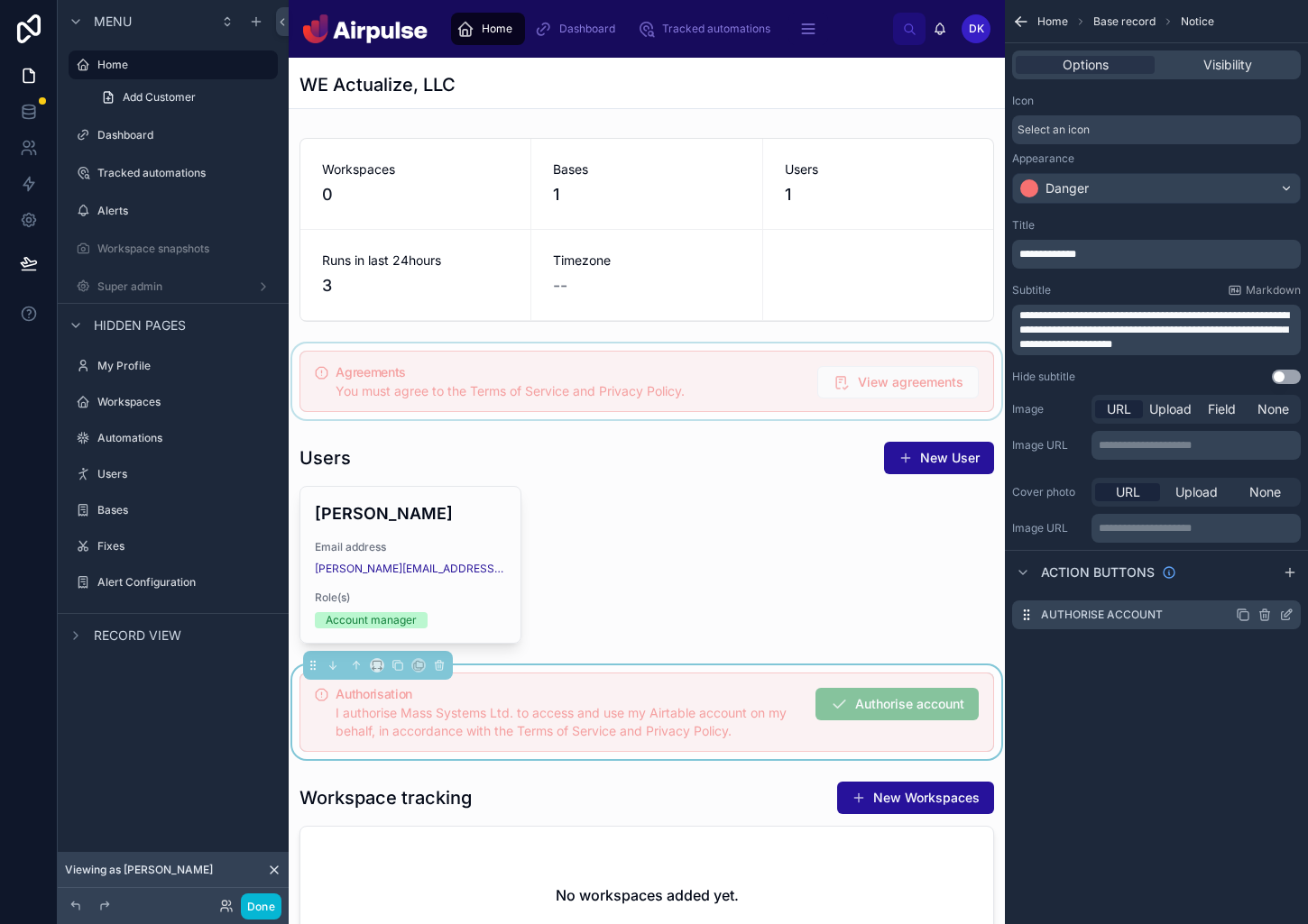
click at [1118, 613] on icon "scrollable content" at bounding box center [1285, 616] width 8 height 8
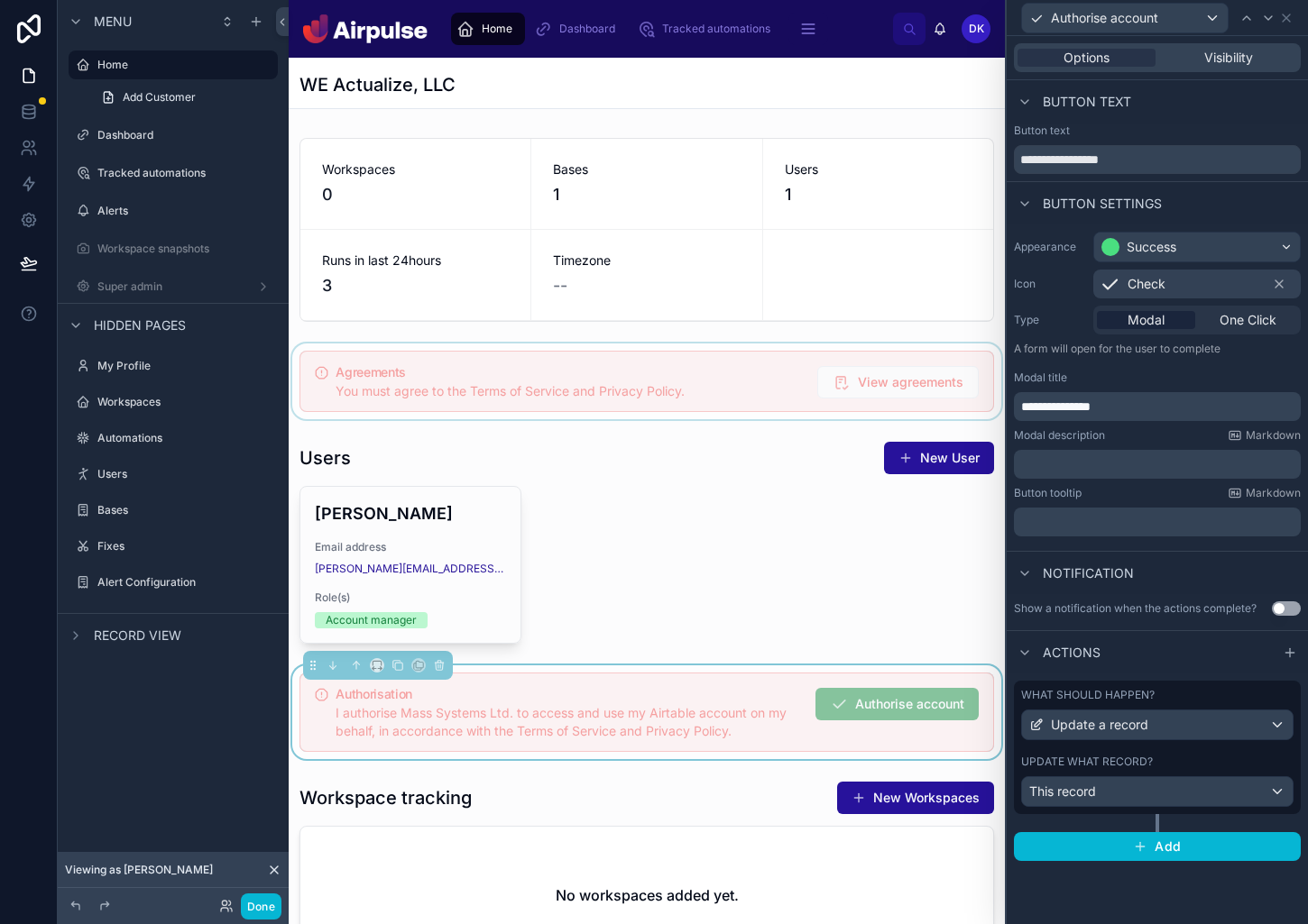
click at [1118, 281] on span "Check" at bounding box center [1146, 284] width 38 height 18
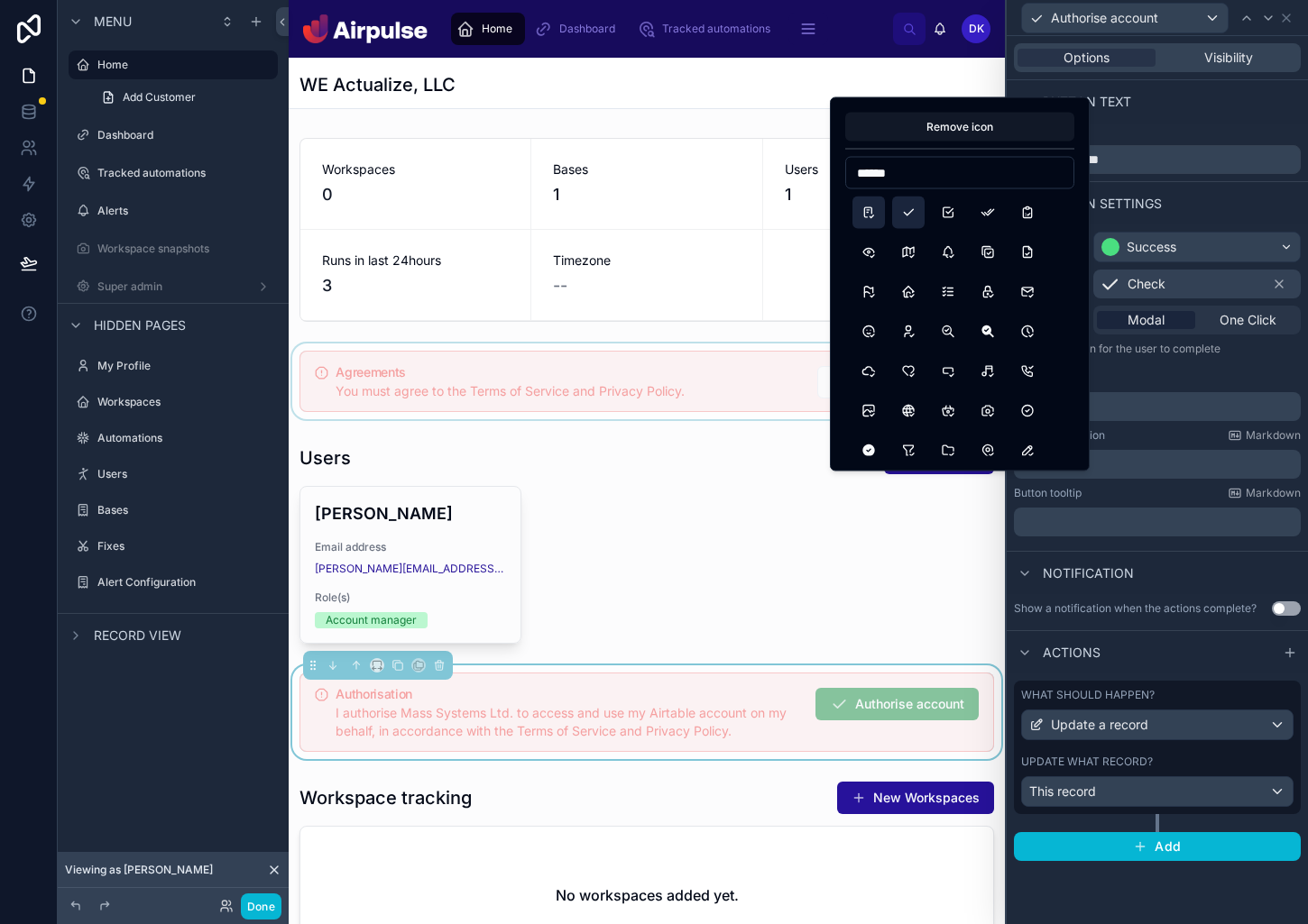
type input "******"
click at [877, 214] on button "Checklist" at bounding box center [868, 212] width 32 height 32
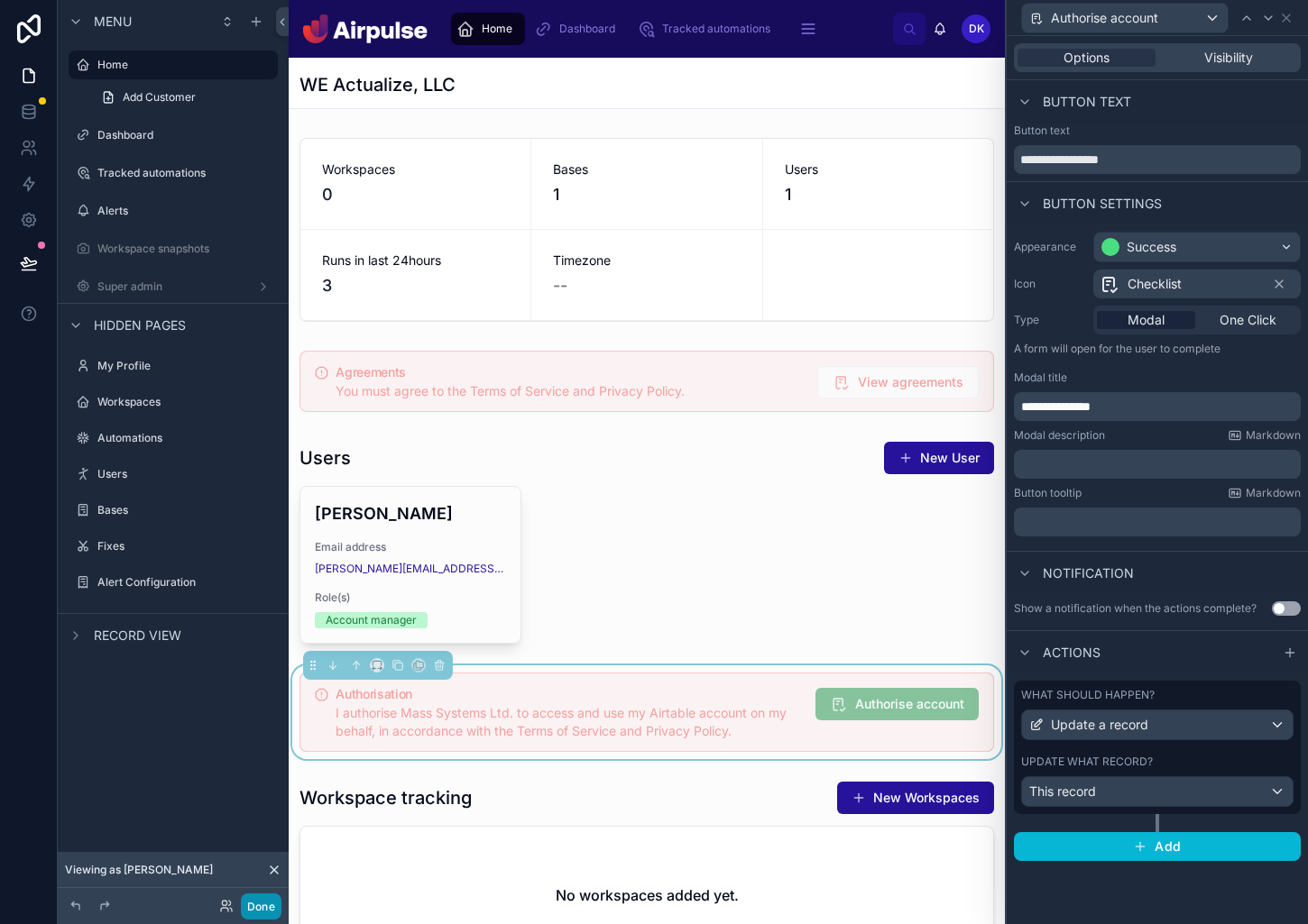
click at [260, 907] on button "Done" at bounding box center [261, 906] width 41 height 26
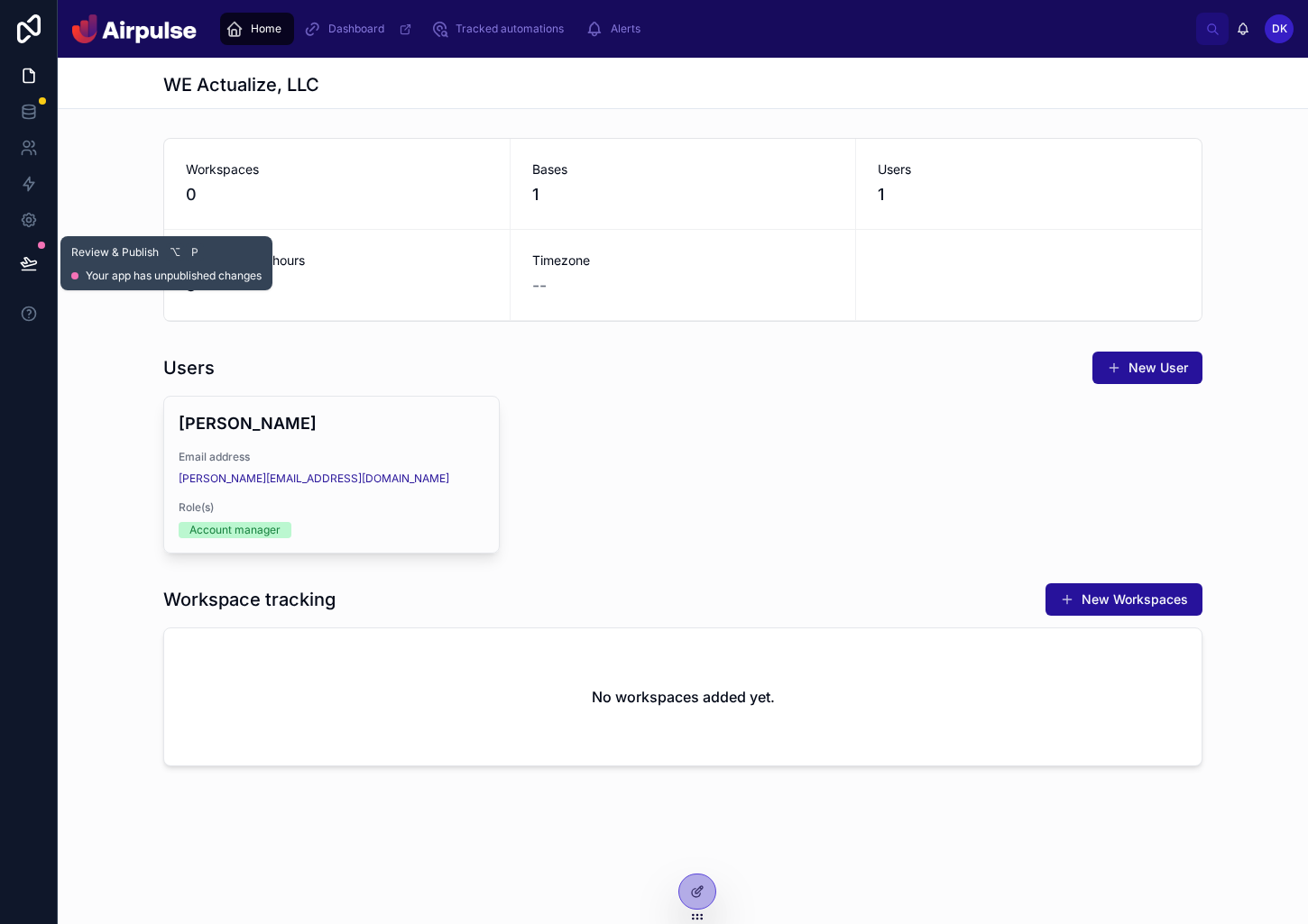
click at [34, 262] on icon at bounding box center [28, 262] width 18 height 18
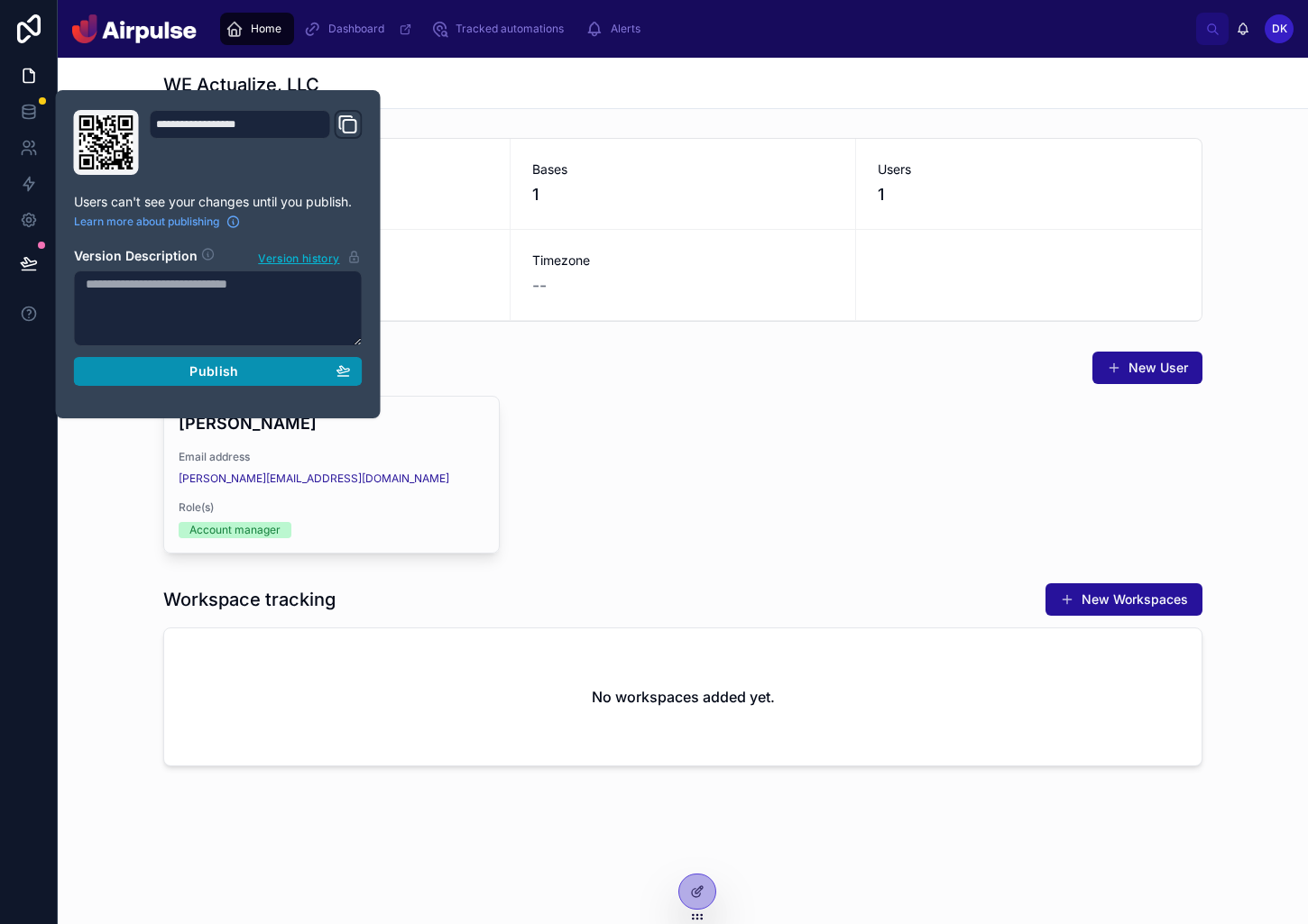
click at [213, 368] on span "Publish" at bounding box center [213, 372] width 49 height 17
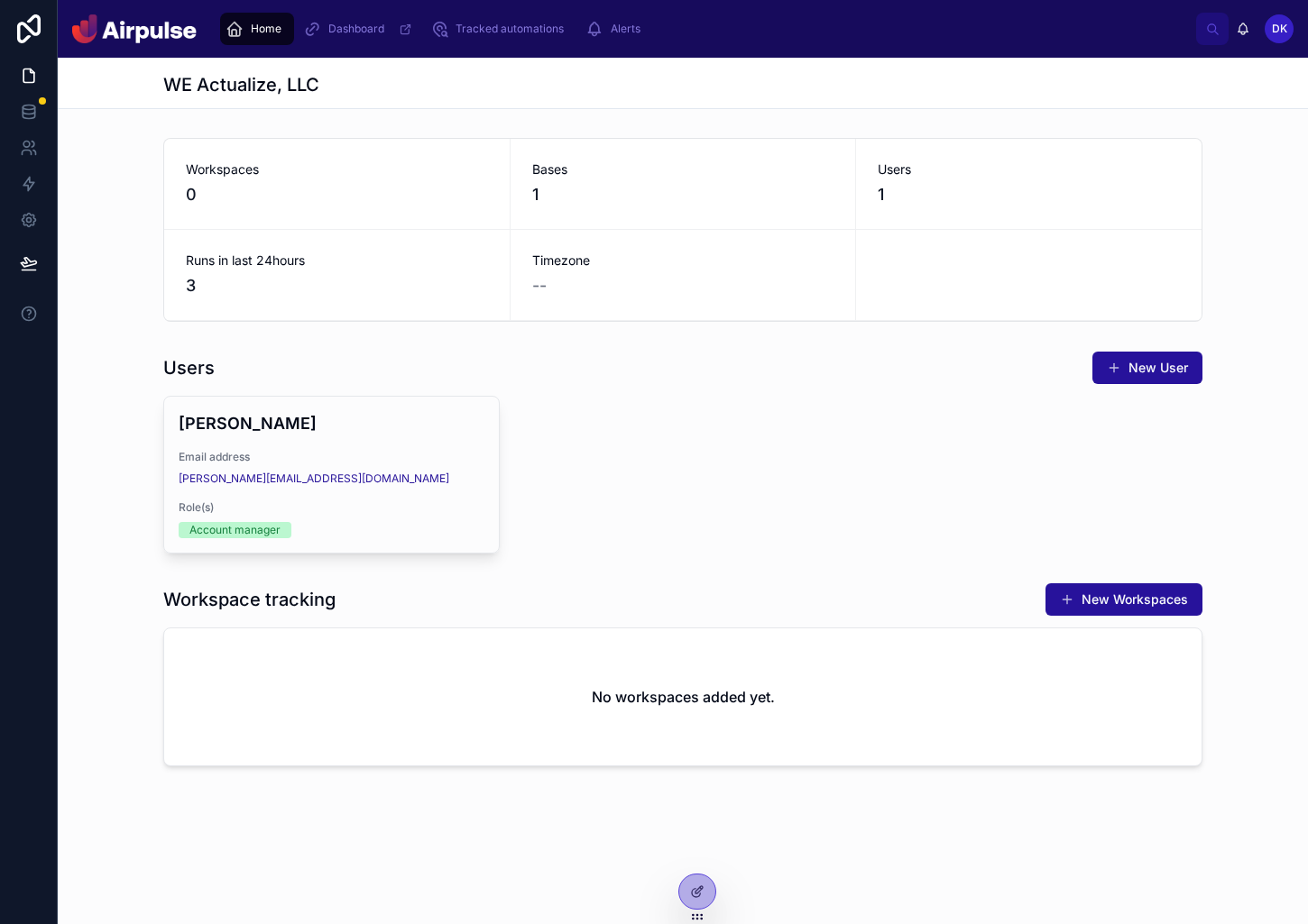
click at [579, 506] on div "Diana Kirby Email address diana@weactualize.com Role(s) Account manager" at bounding box center [682, 475] width 1039 height 158
click at [256, 24] on span "Home" at bounding box center [265, 29] width 31 height 15
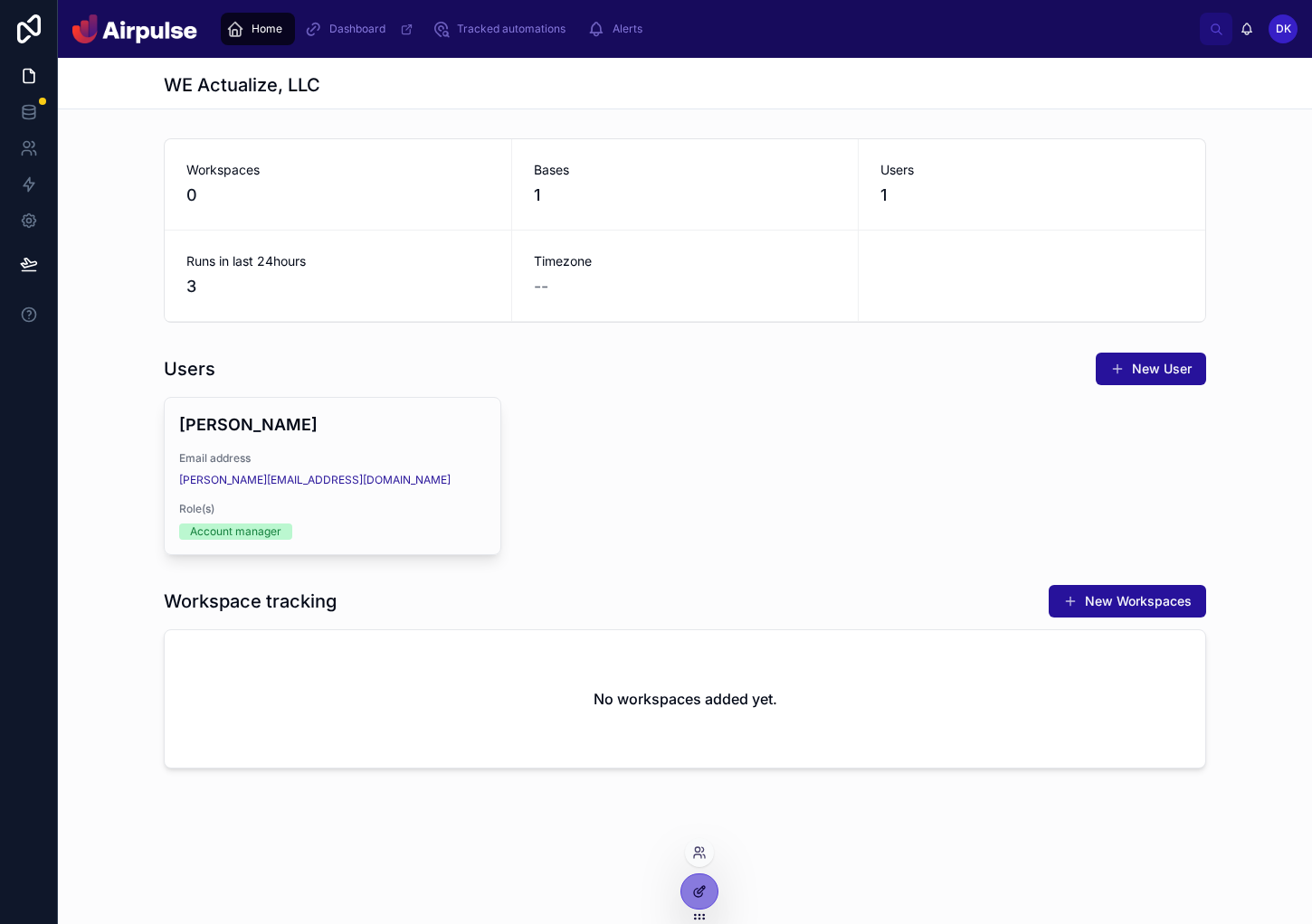
click at [701, 884] on icon at bounding box center [699, 891] width 15 height 15
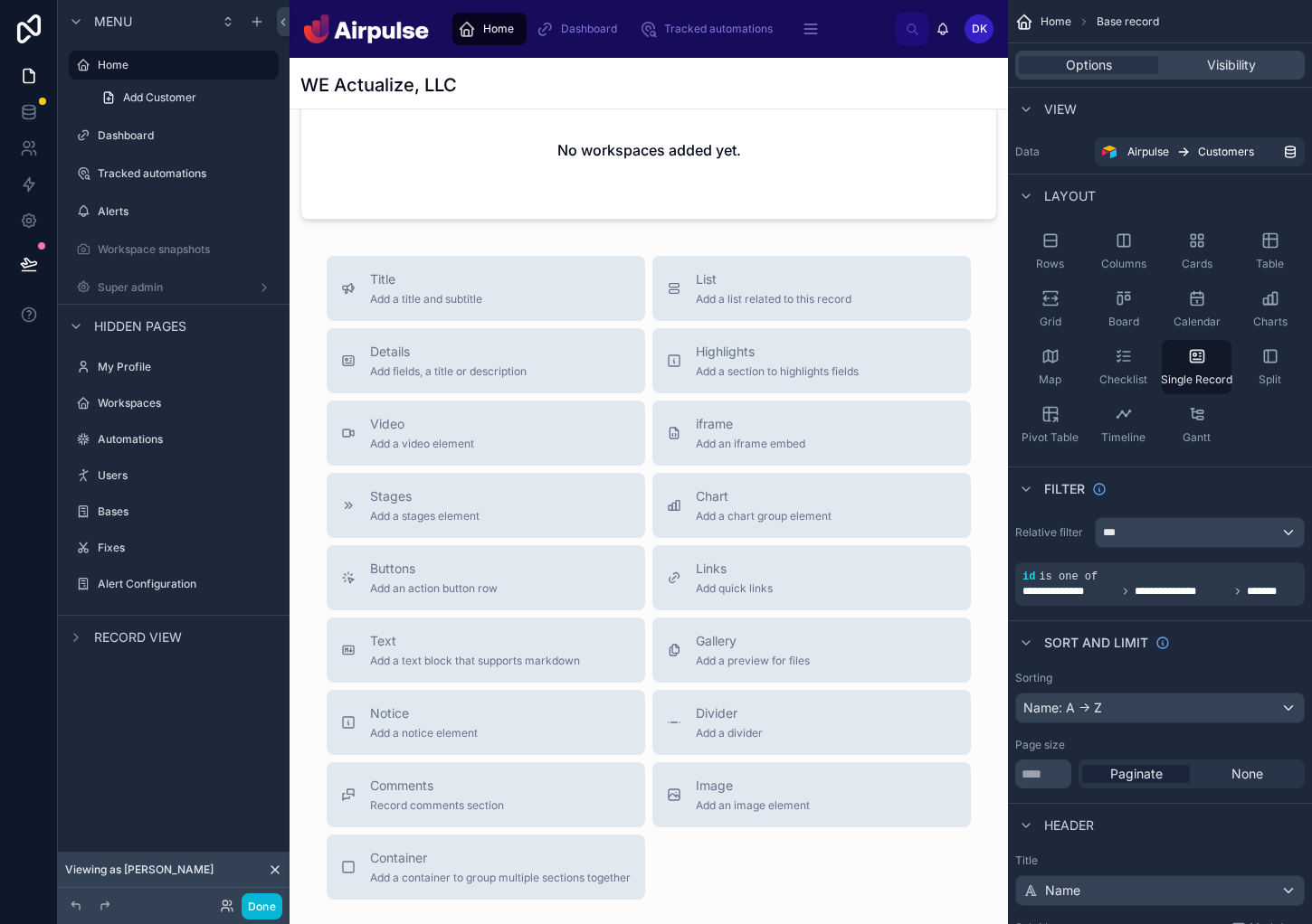
scroll to position [814, 0]
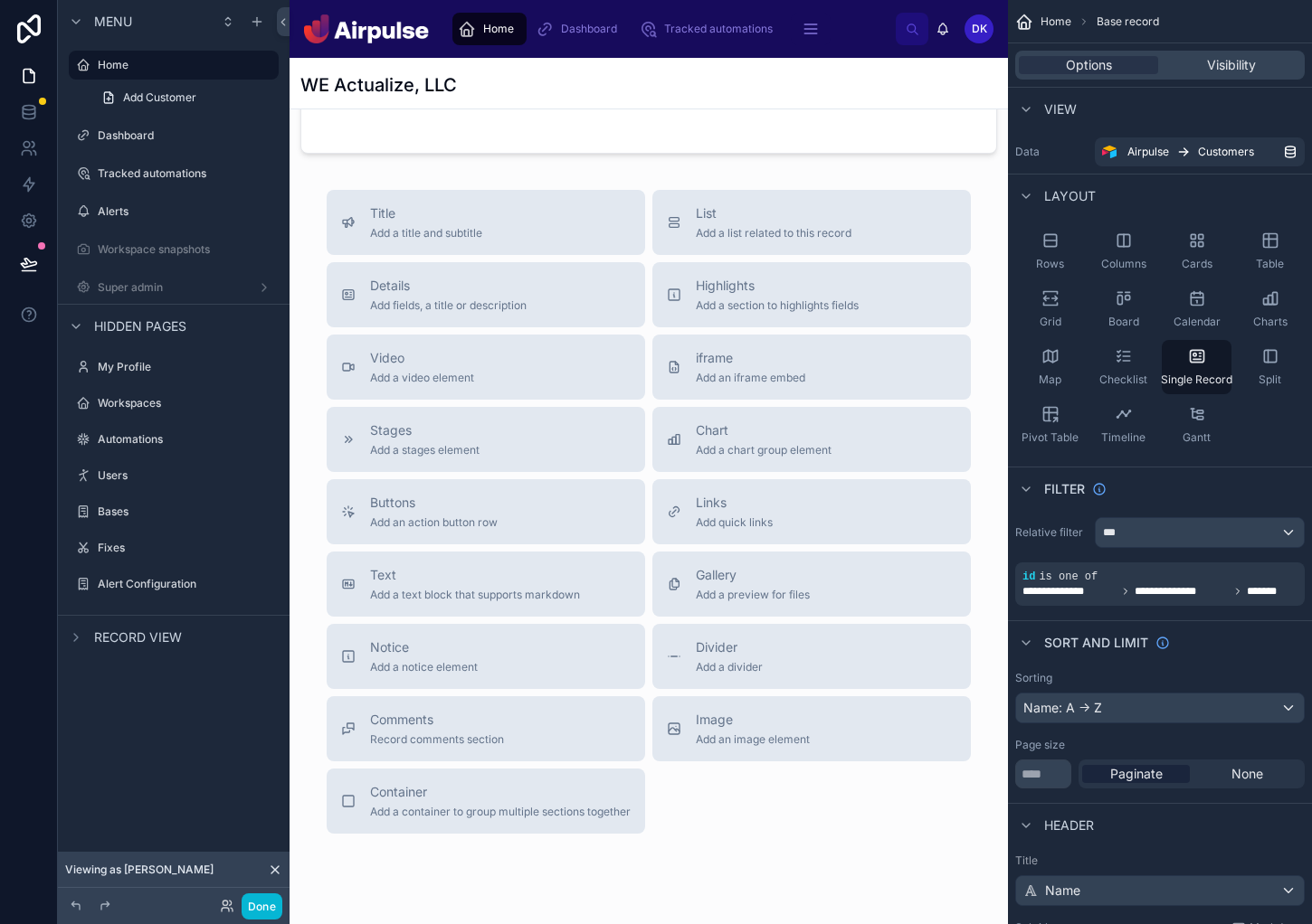
click at [776, 211] on div at bounding box center [648, 112] width 718 height 1735
click at [533, 291] on div "Details Add fields, a title or description" at bounding box center [485, 295] width 289 height 36
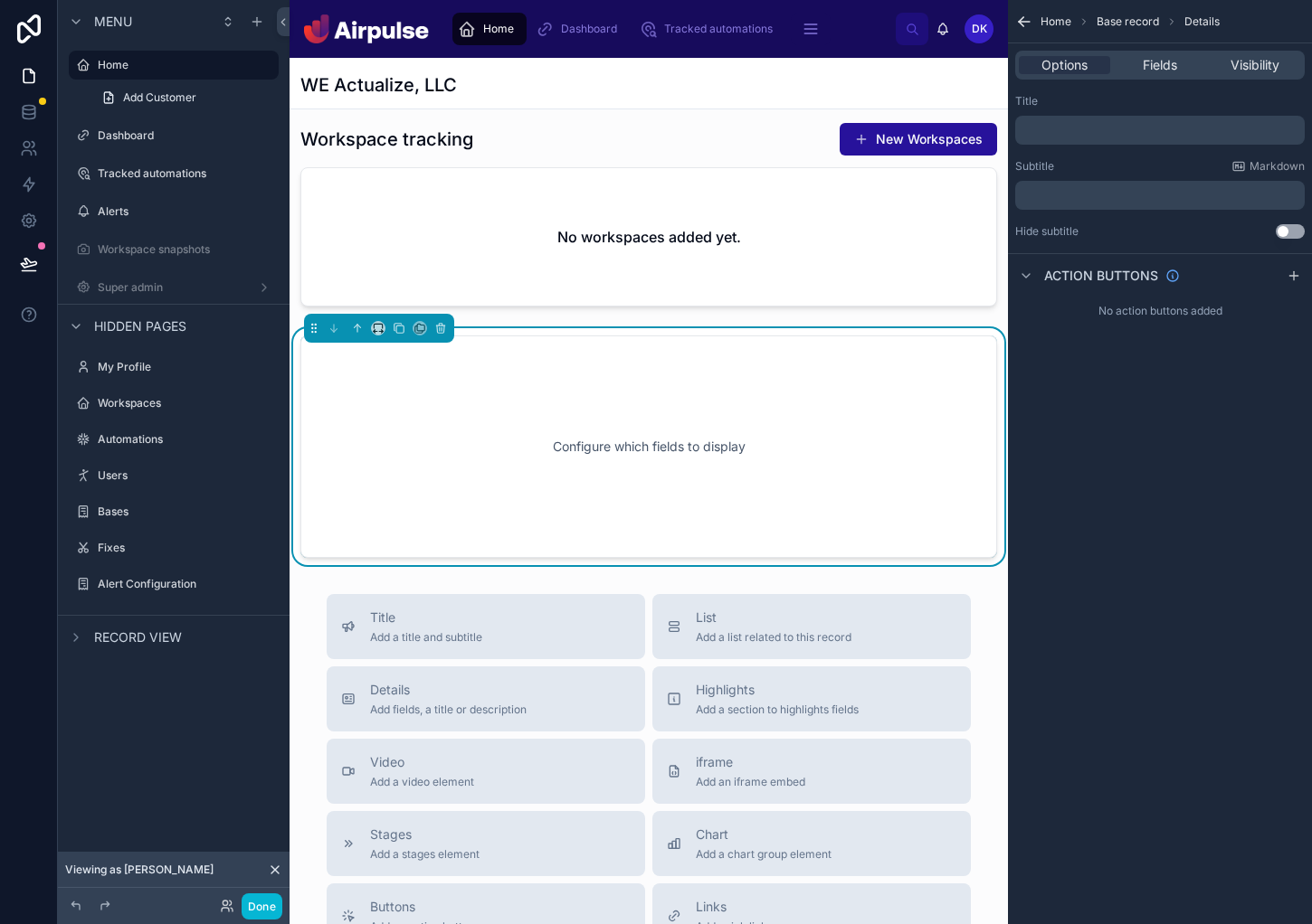
scroll to position [616, 0]
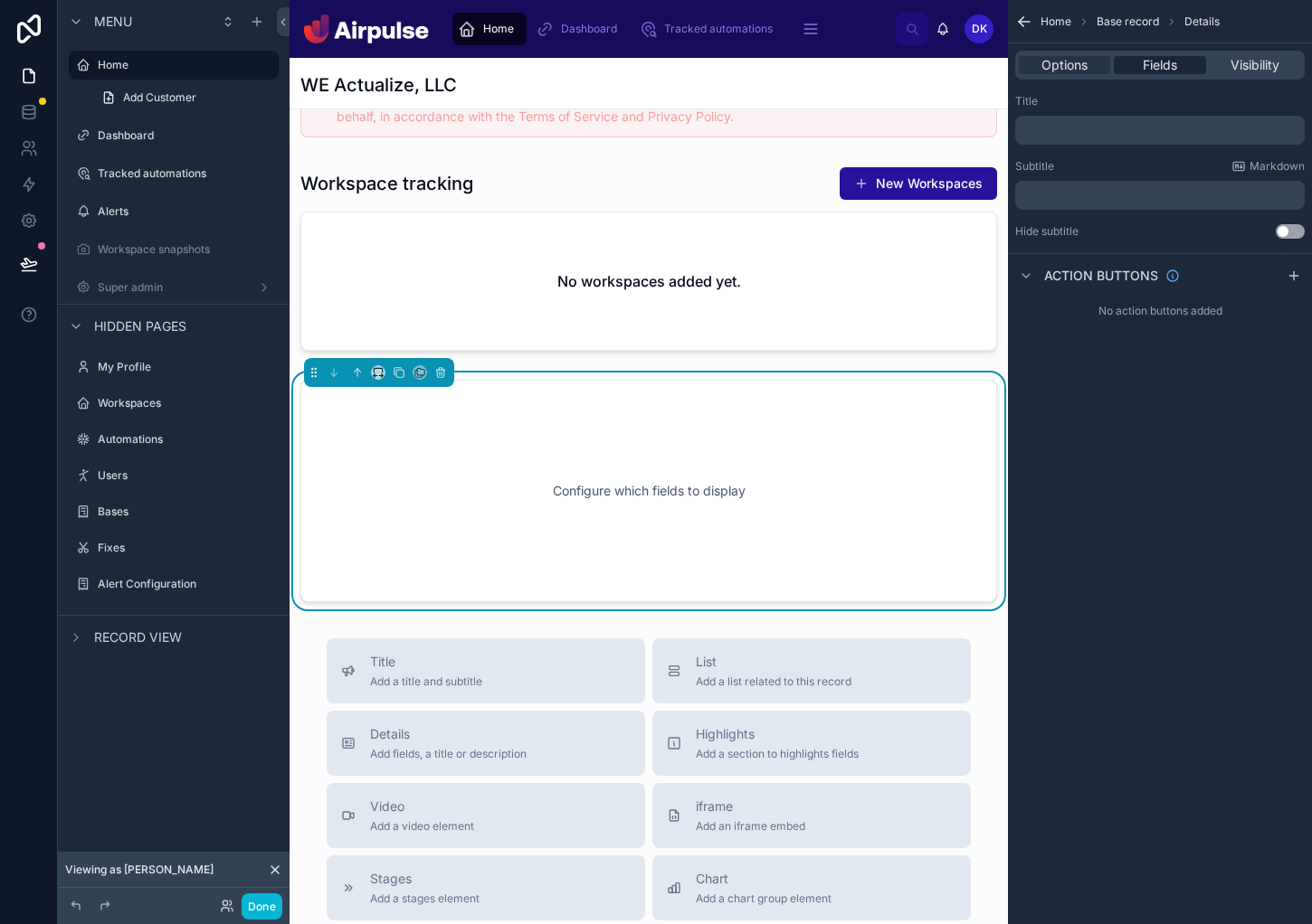
click at [1121, 67] on span "Fields" at bounding box center [1160, 64] width 34 height 18
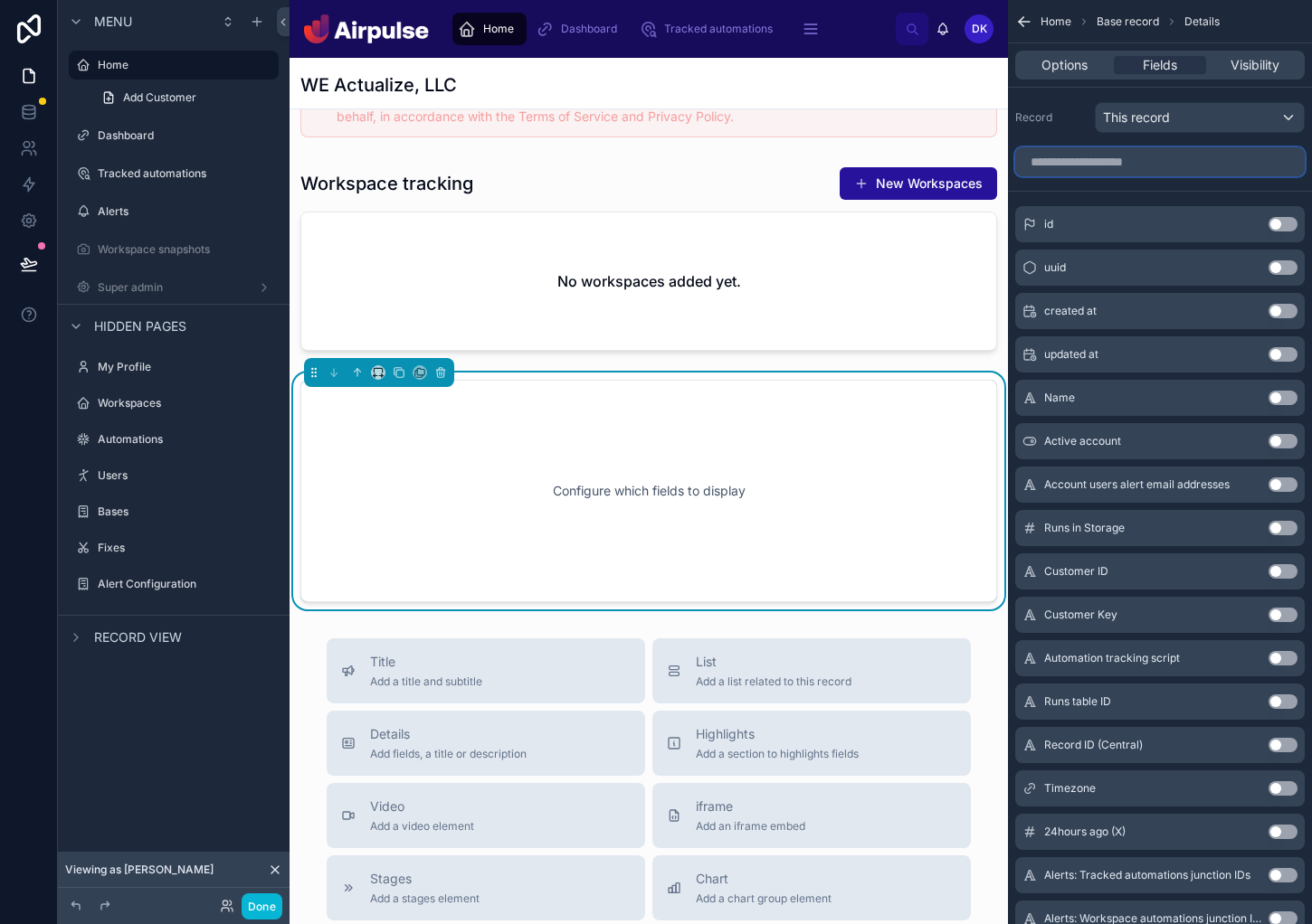
click at [1121, 151] on input "scrollable content" at bounding box center [1160, 162] width 289 height 29
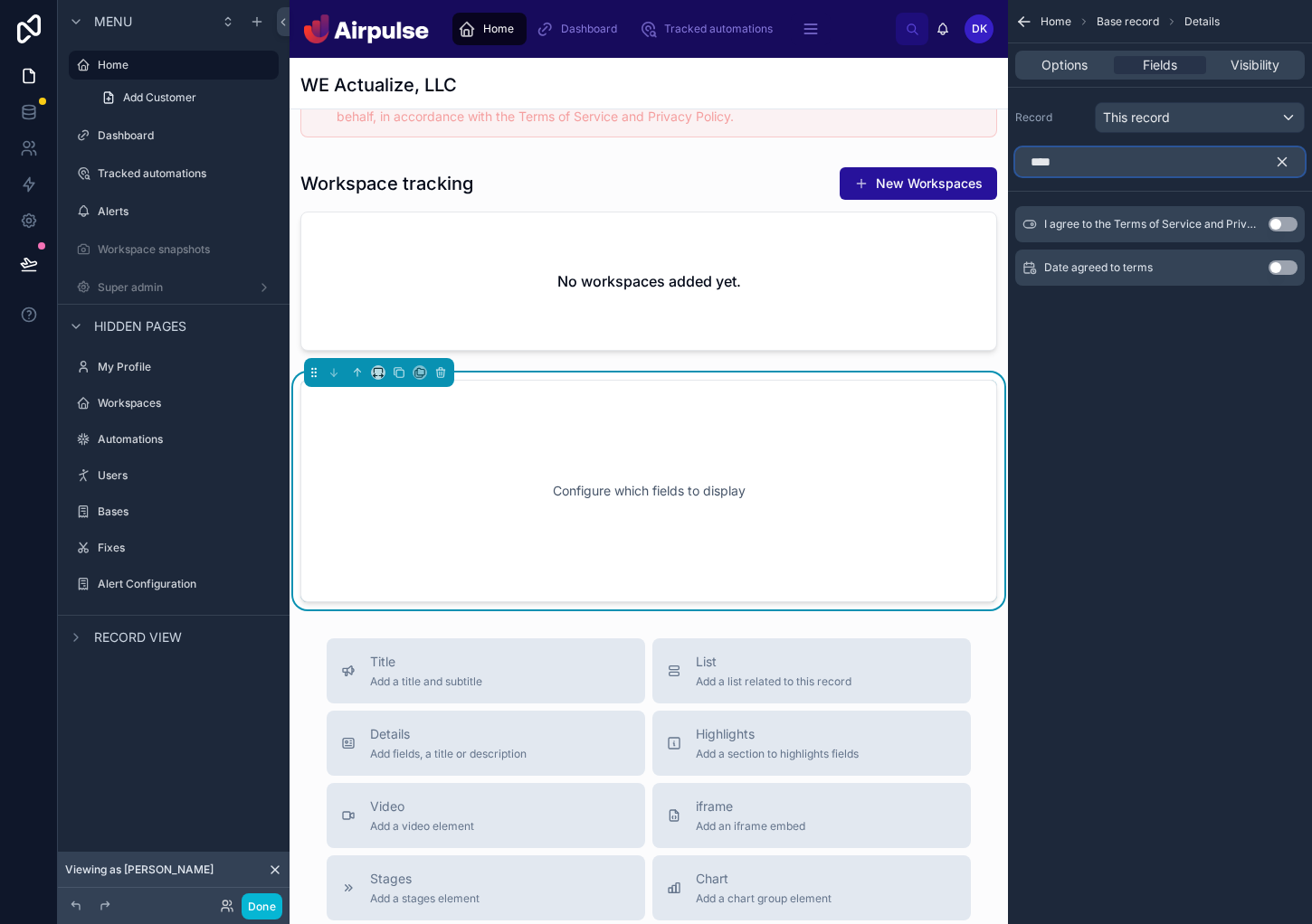
type input "*****"
click at [1121, 318] on div "Terms of Service Use setting" at bounding box center [1160, 310] width 289 height 36
click at [1121, 314] on button "Use setting" at bounding box center [1282, 311] width 29 height 15
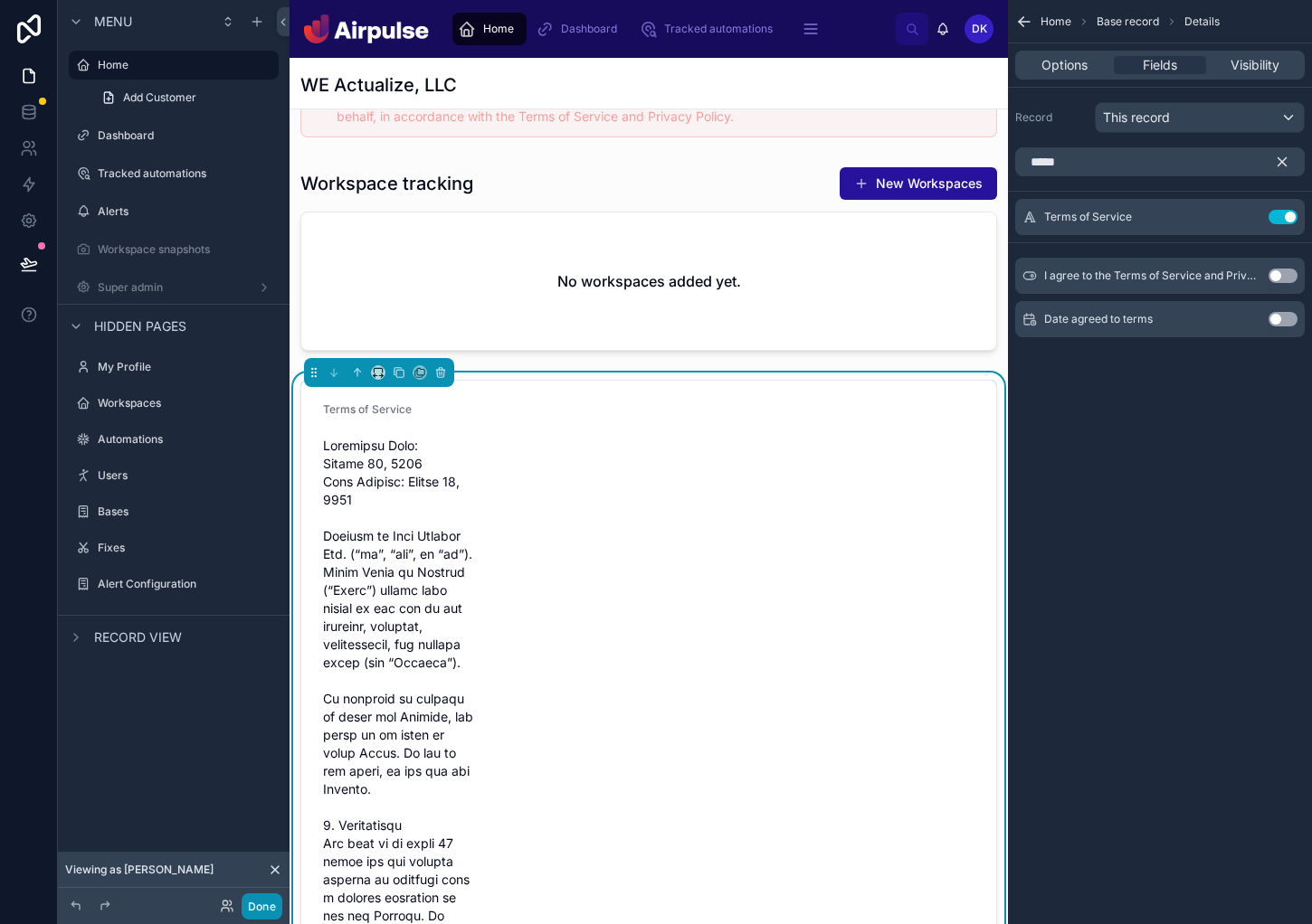
click at [266, 916] on button "Done" at bounding box center [262, 906] width 41 height 26
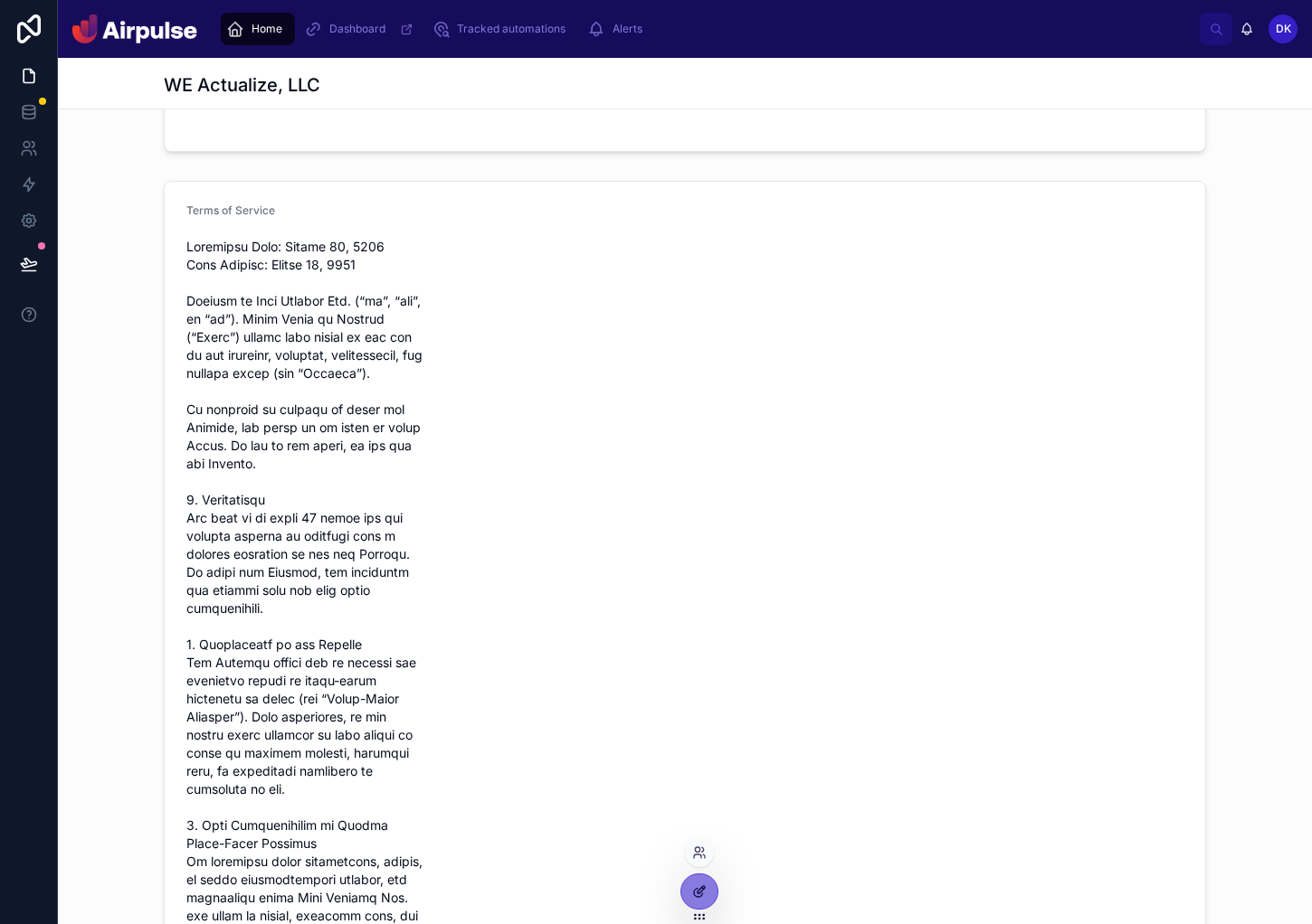
click at [698, 880] on div at bounding box center [699, 891] width 36 height 34
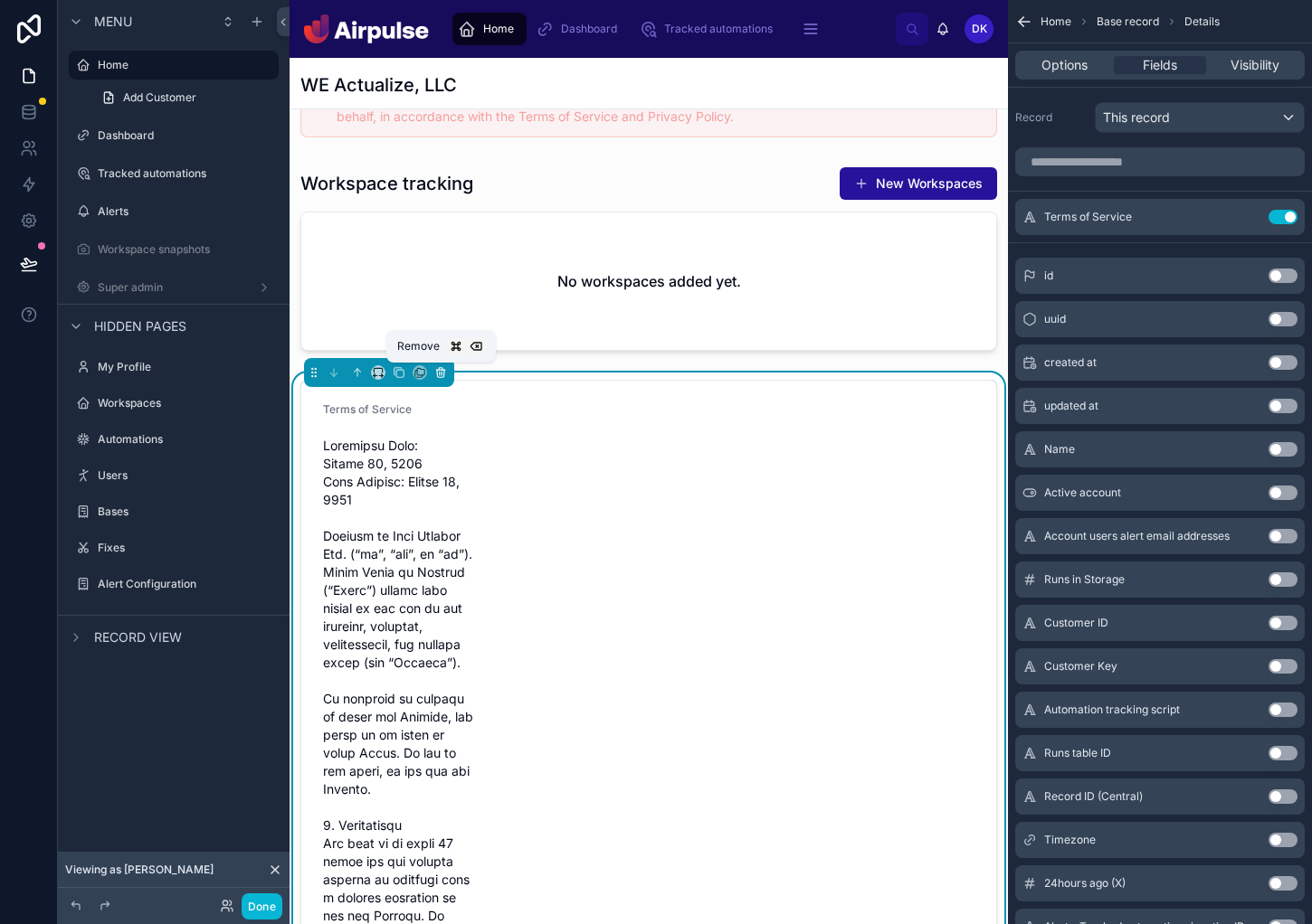
click at [436, 373] on icon at bounding box center [441, 373] width 13 height 13
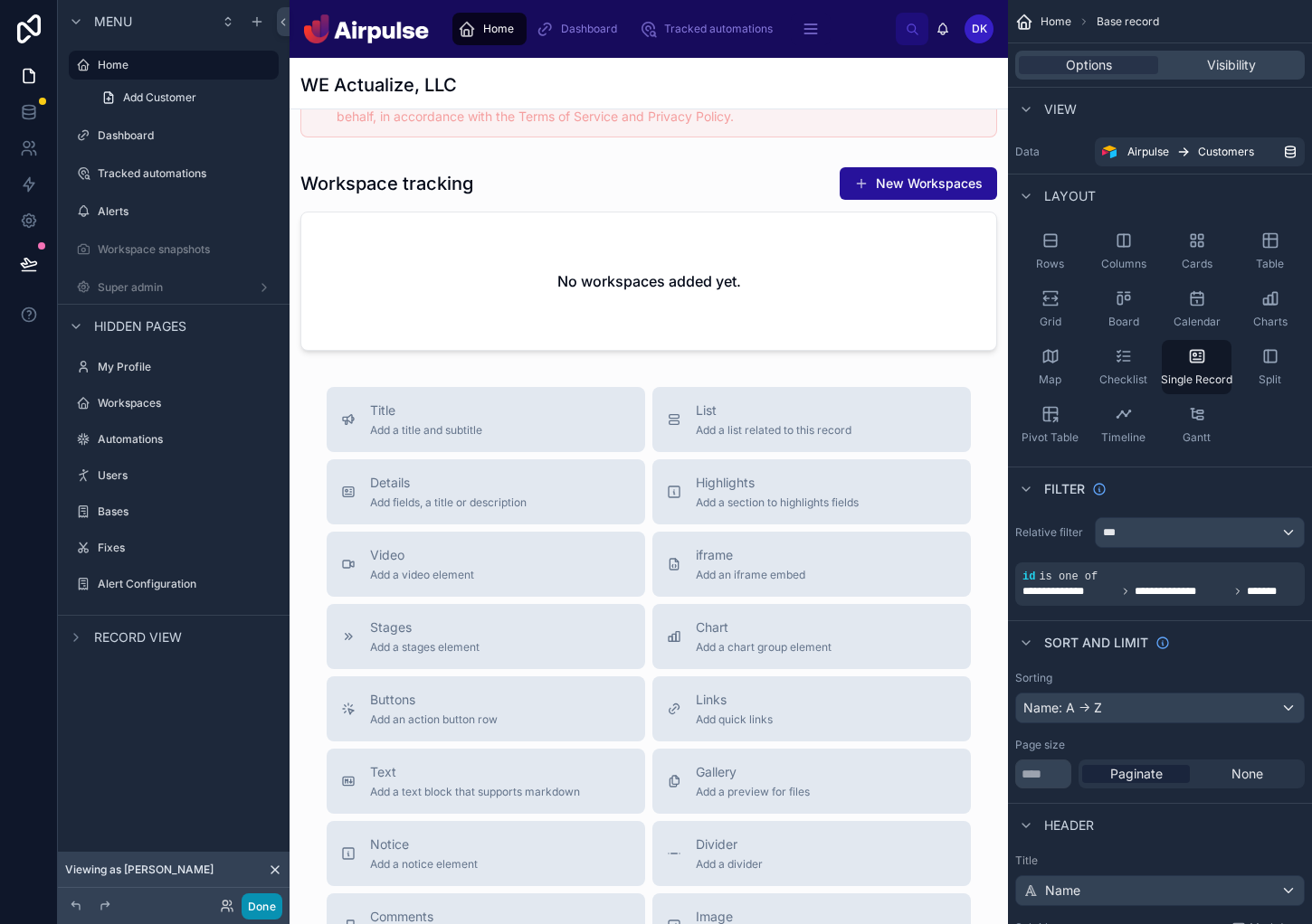
click at [256, 904] on button "Done" at bounding box center [262, 906] width 41 height 26
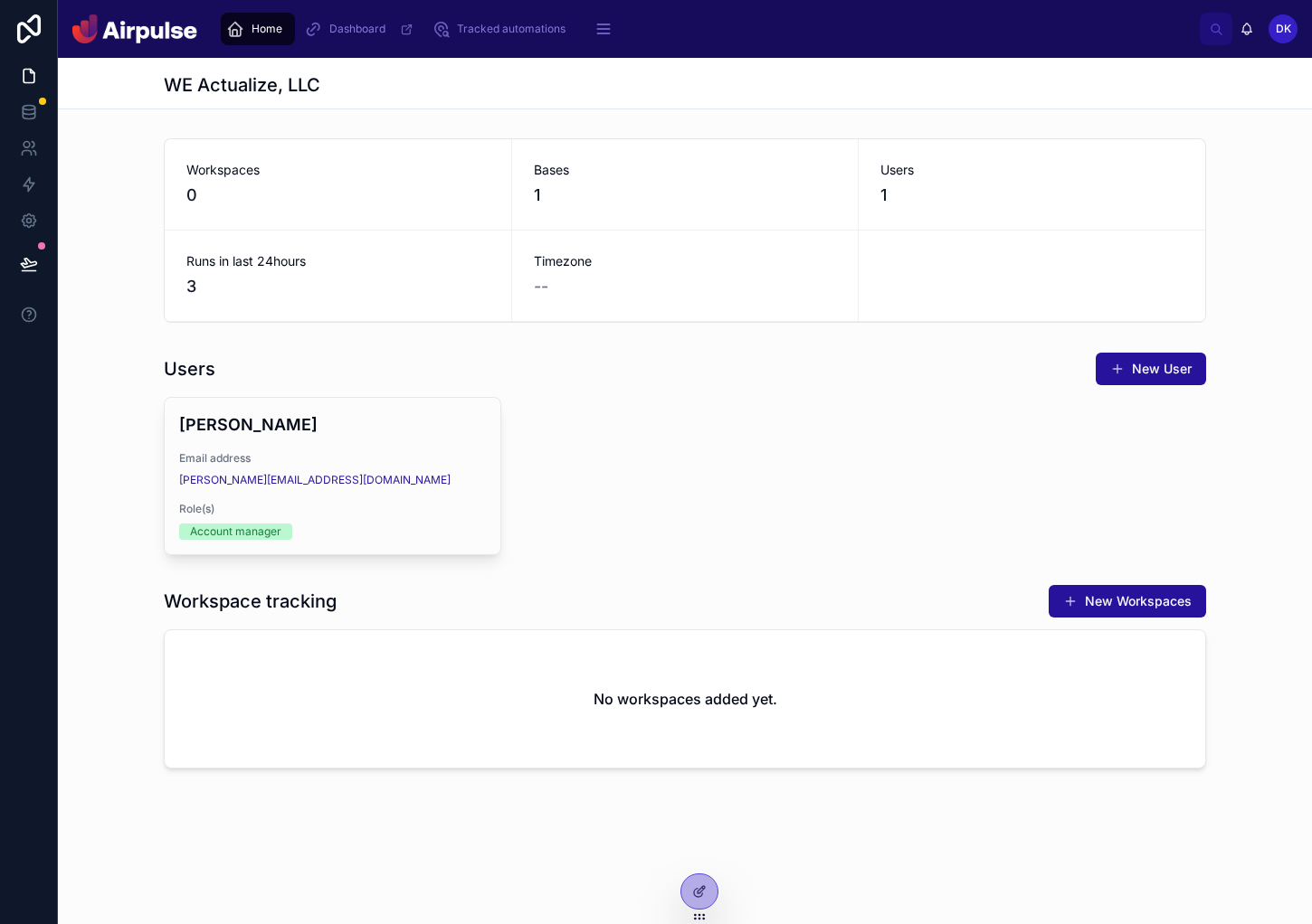
scroll to position [0, 0]
click at [474, 27] on span "Tracked automations" at bounding box center [510, 29] width 109 height 15
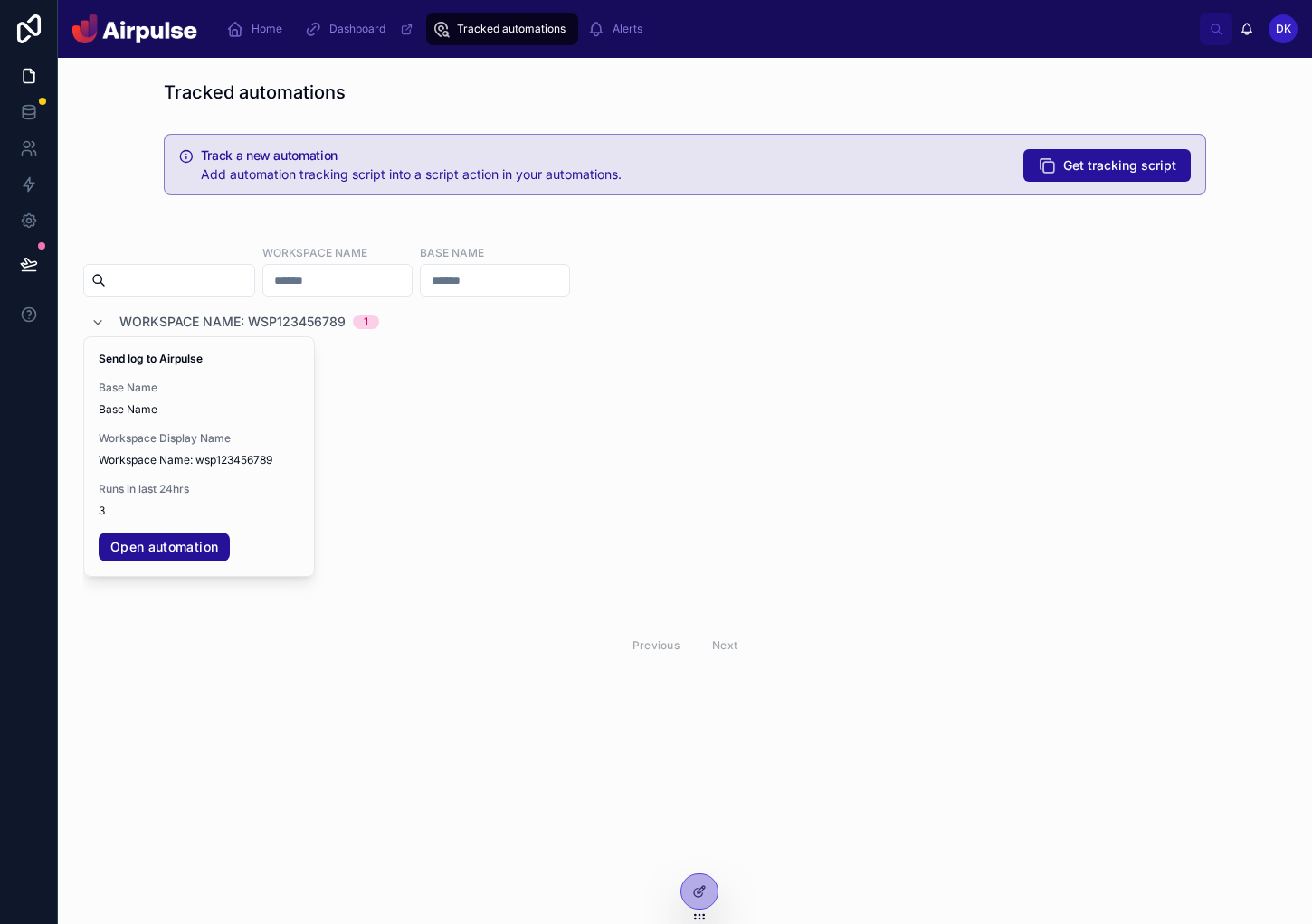
click at [35, 269] on icon at bounding box center [28, 263] width 18 height 18
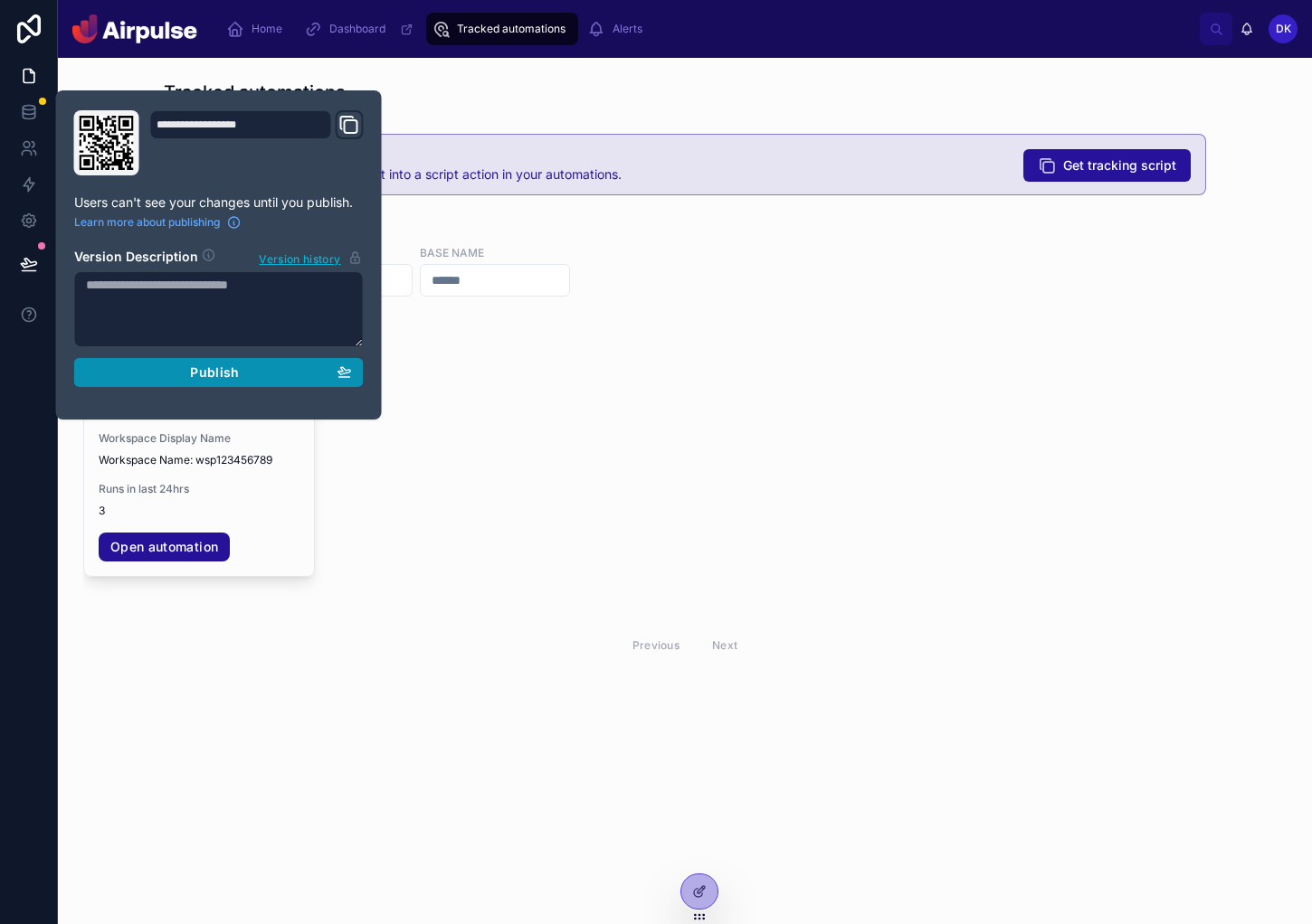
click at [201, 380] on span "Publish" at bounding box center [214, 373] width 49 height 17
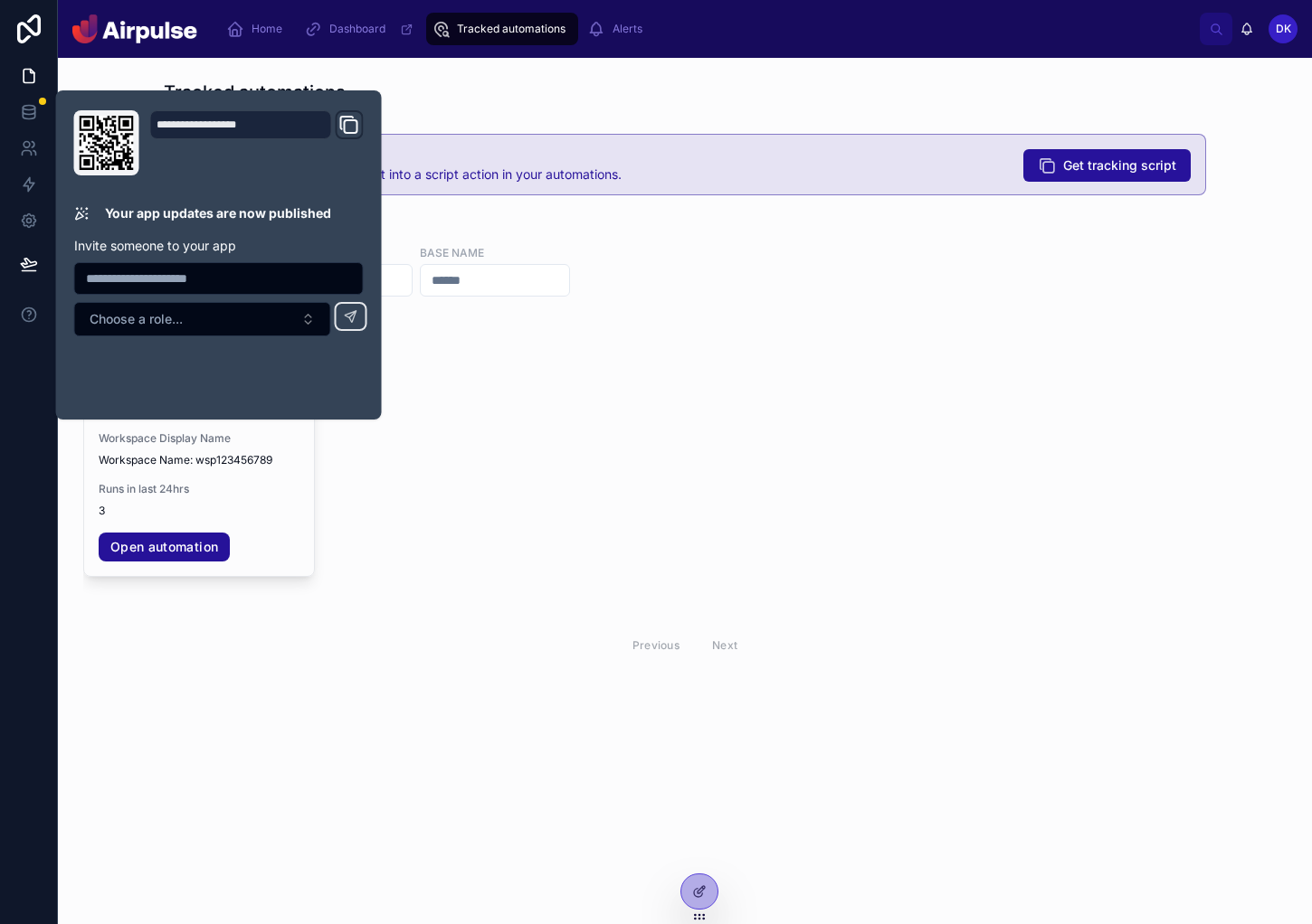
click at [632, 361] on div "Send log to Airpulse Base Name Base Name Workspace Display Name Workspace Name:…" at bounding box center [685, 473] width 1203 height 273
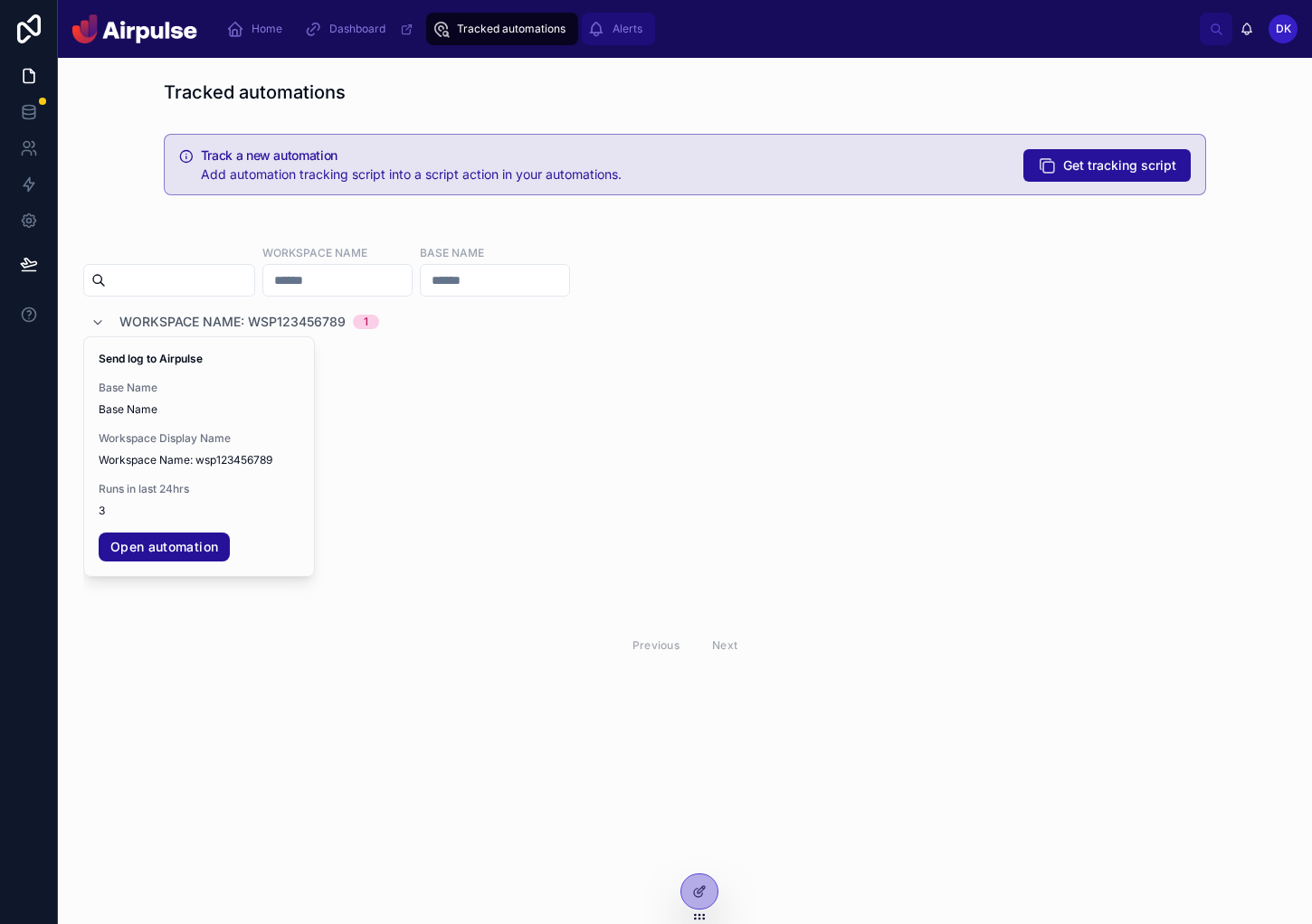
click at [619, 39] on div "Alerts" at bounding box center [617, 29] width 62 height 29
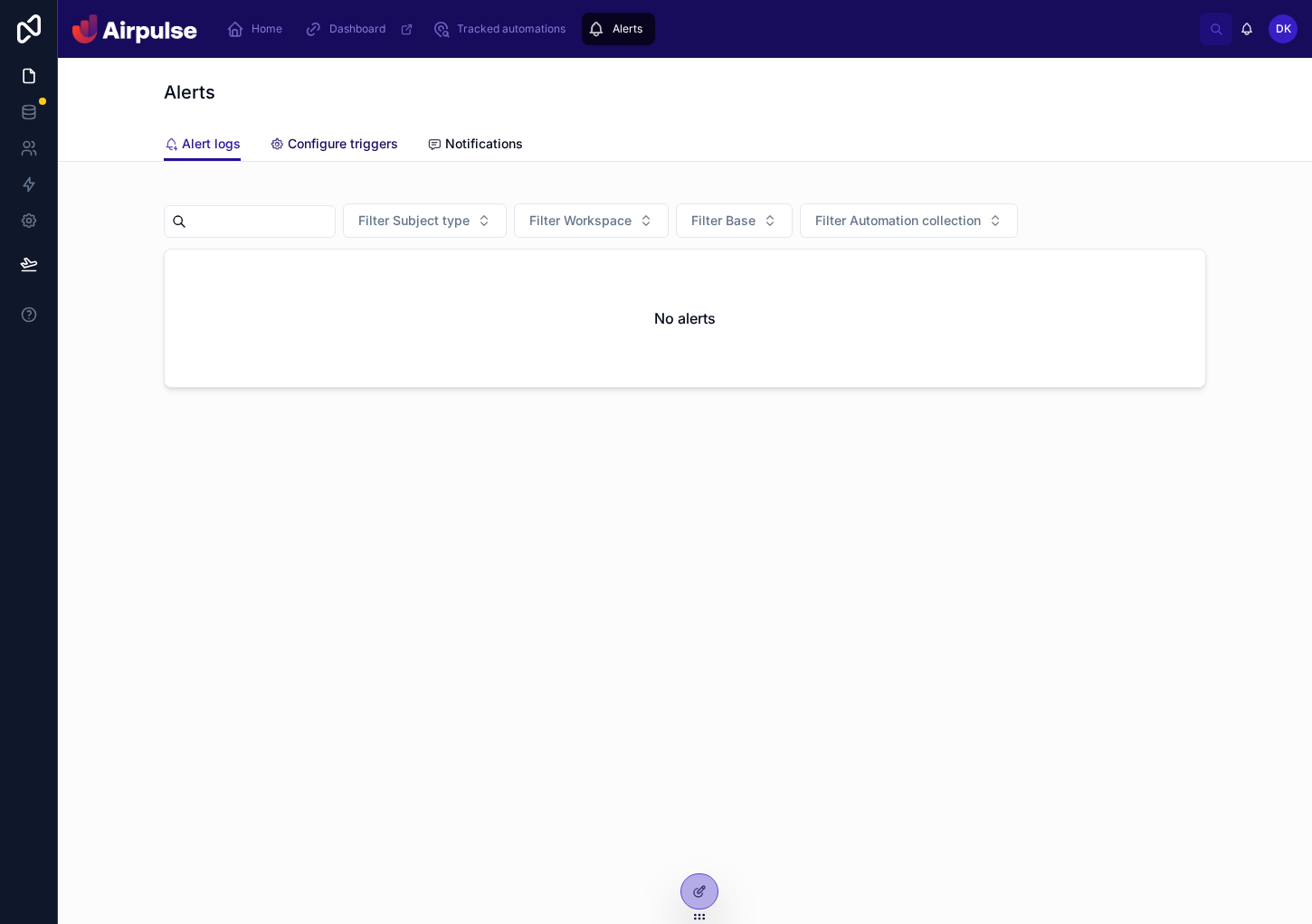
click at [377, 139] on span "Configure triggers" at bounding box center [342, 143] width 111 height 18
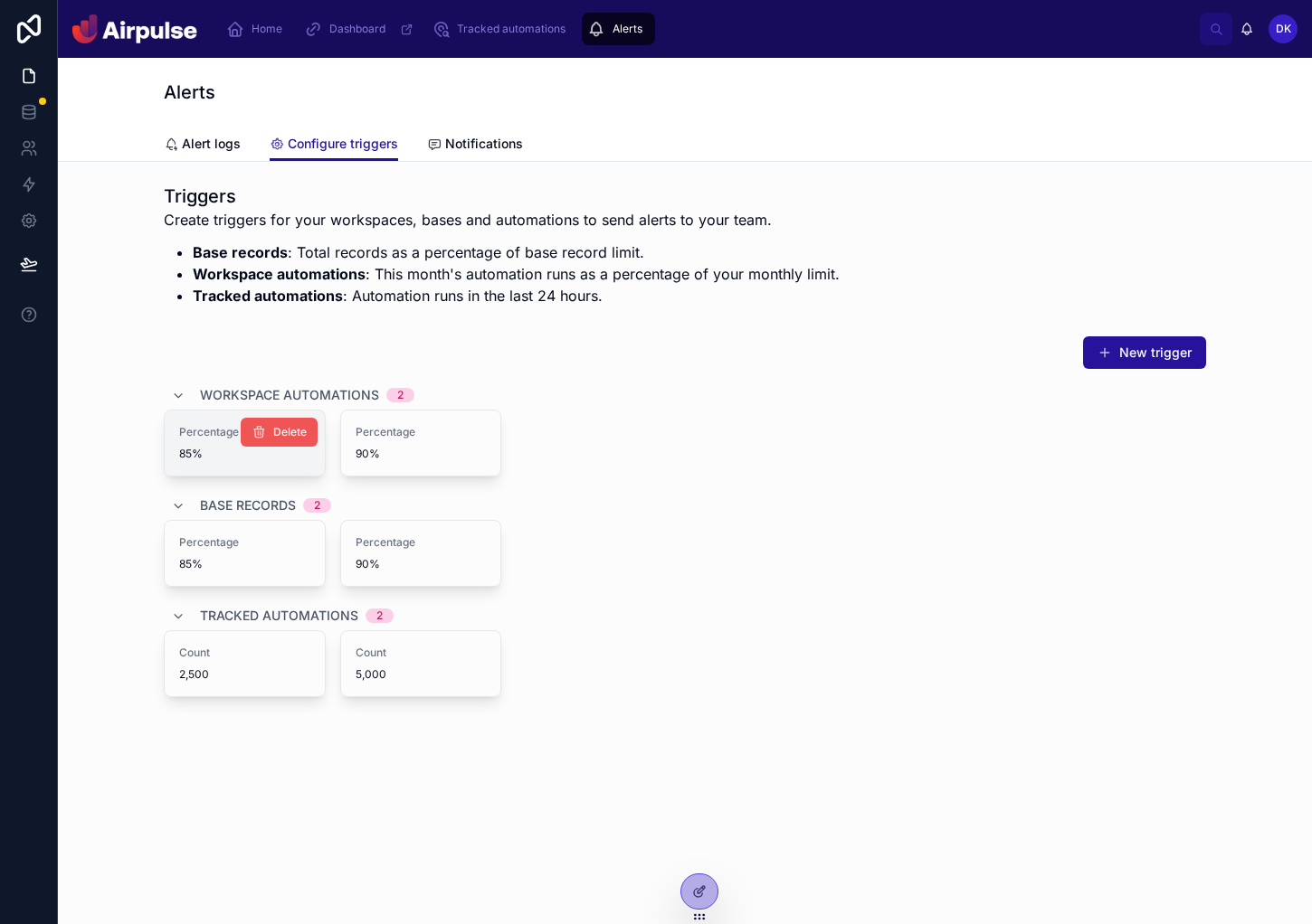
click at [253, 429] on icon at bounding box center [258, 432] width 15 height 15
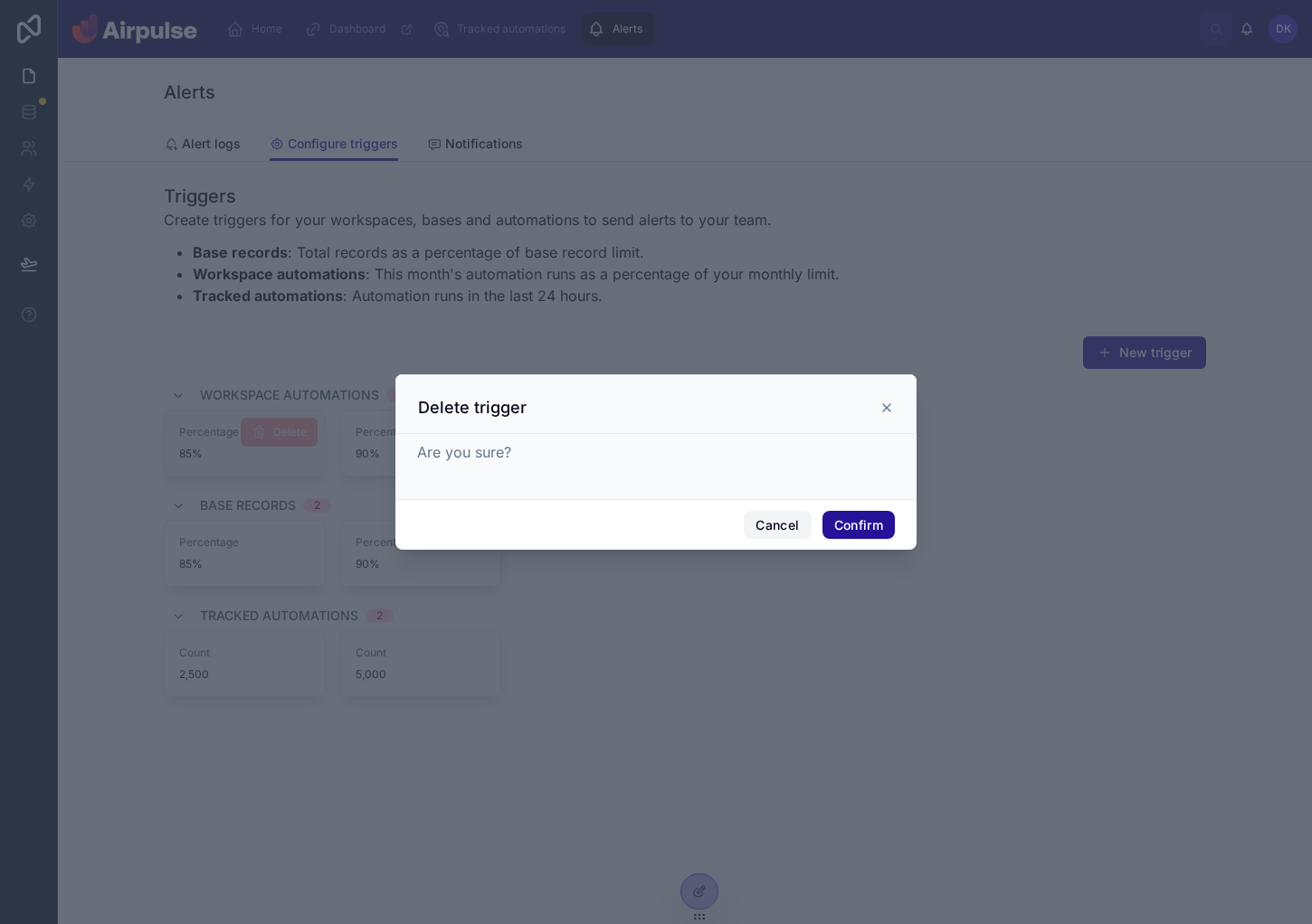
click at [796, 528] on button "Cancel" at bounding box center [777, 525] width 67 height 29
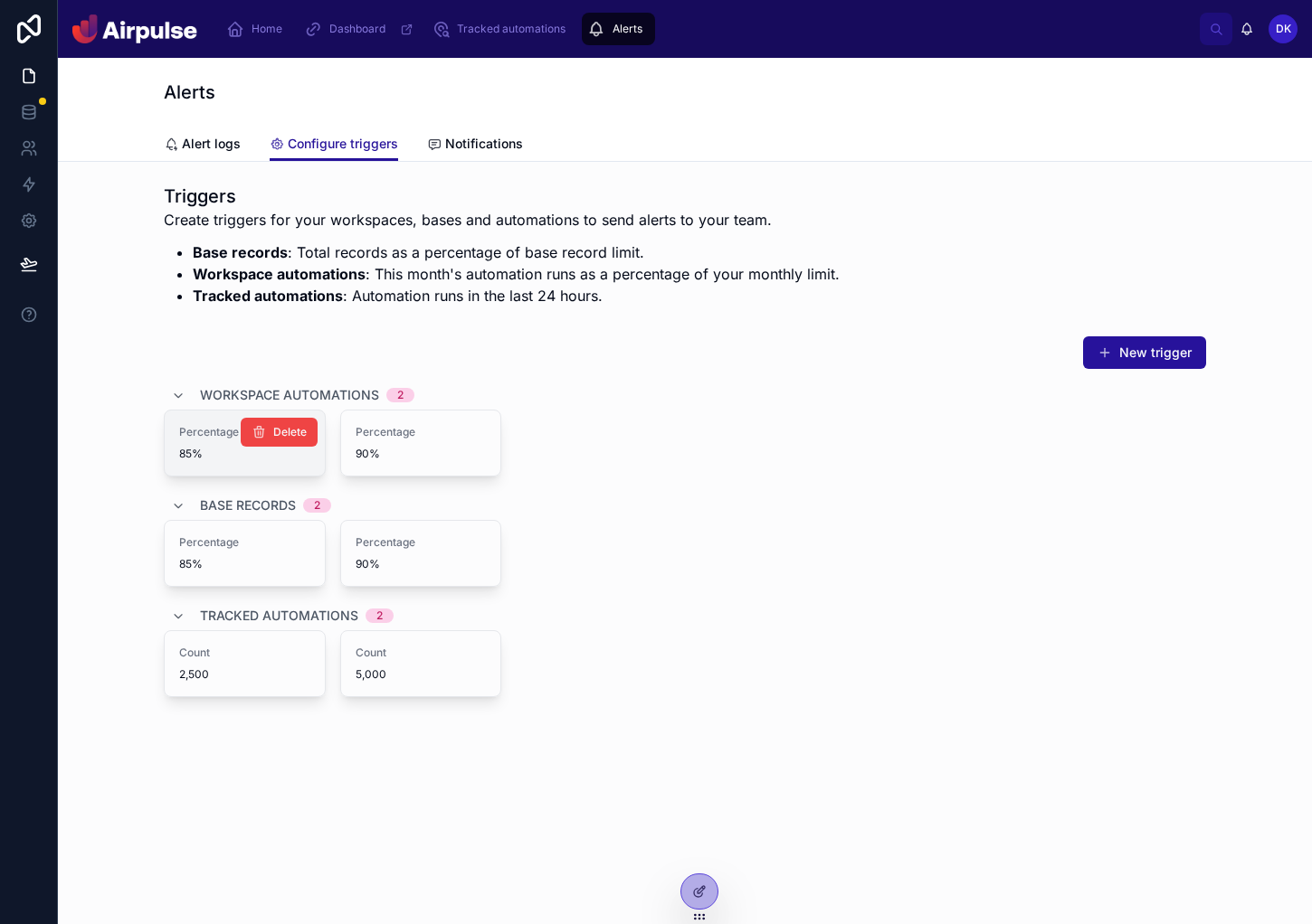
click at [214, 451] on span "85%" at bounding box center [245, 455] width 131 height 15
click at [205, 656] on span "Count" at bounding box center [245, 653] width 131 height 15
click at [548, 27] on span "Tracked automations" at bounding box center [510, 29] width 109 height 15
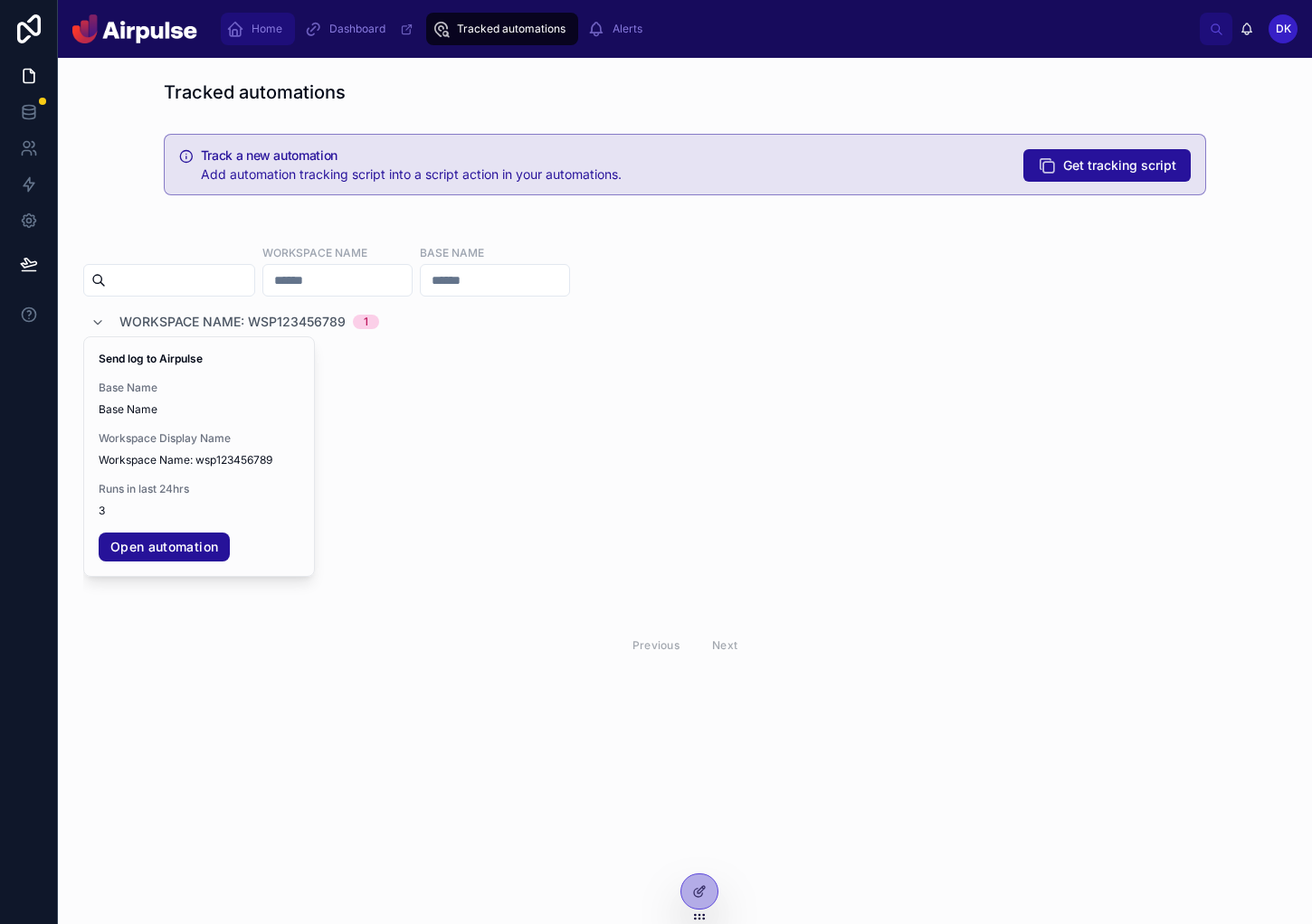
click at [279, 33] on span "Home" at bounding box center [266, 29] width 31 height 15
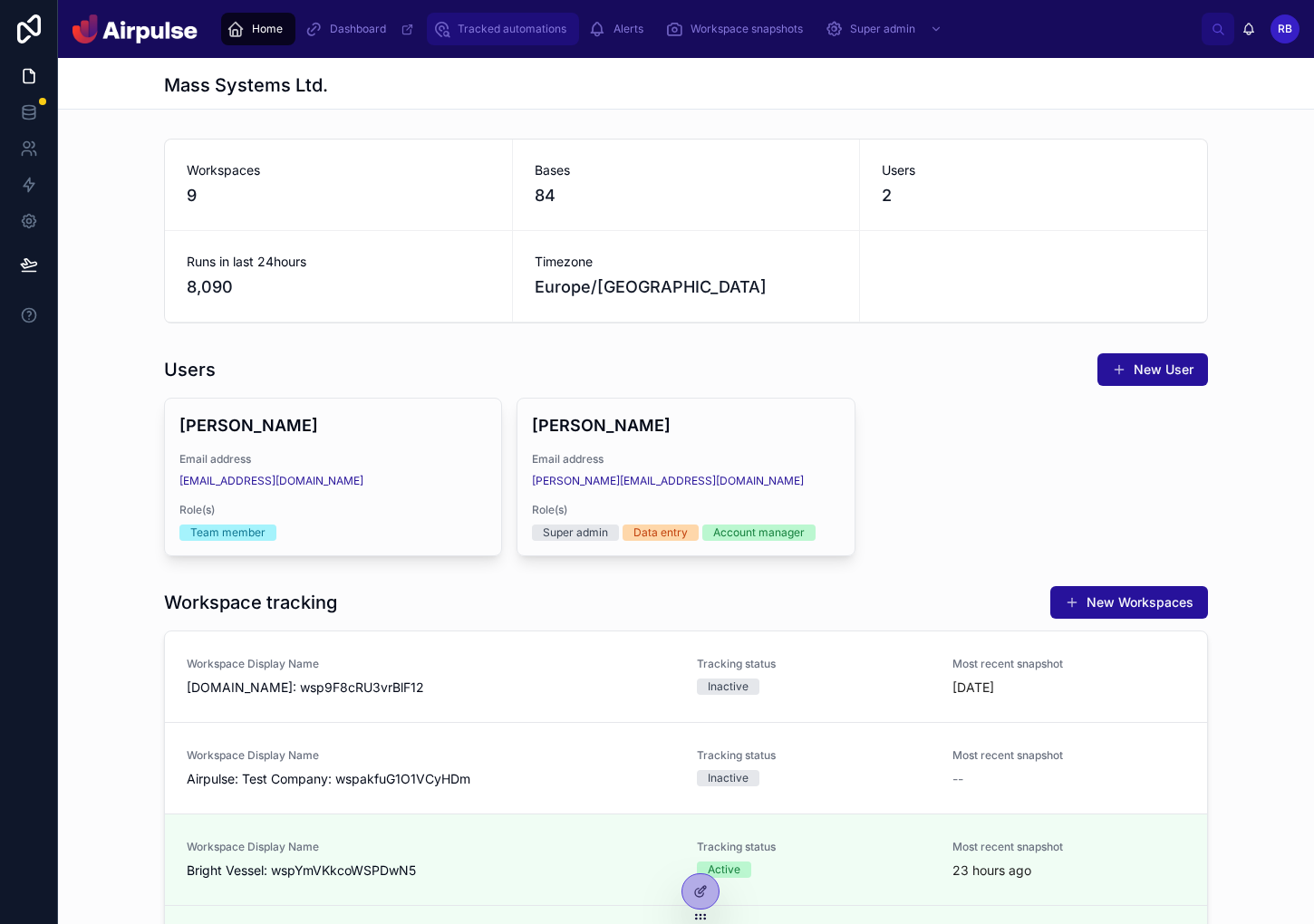
click at [482, 41] on div "Tracked automations" at bounding box center [503, 29] width 142 height 29
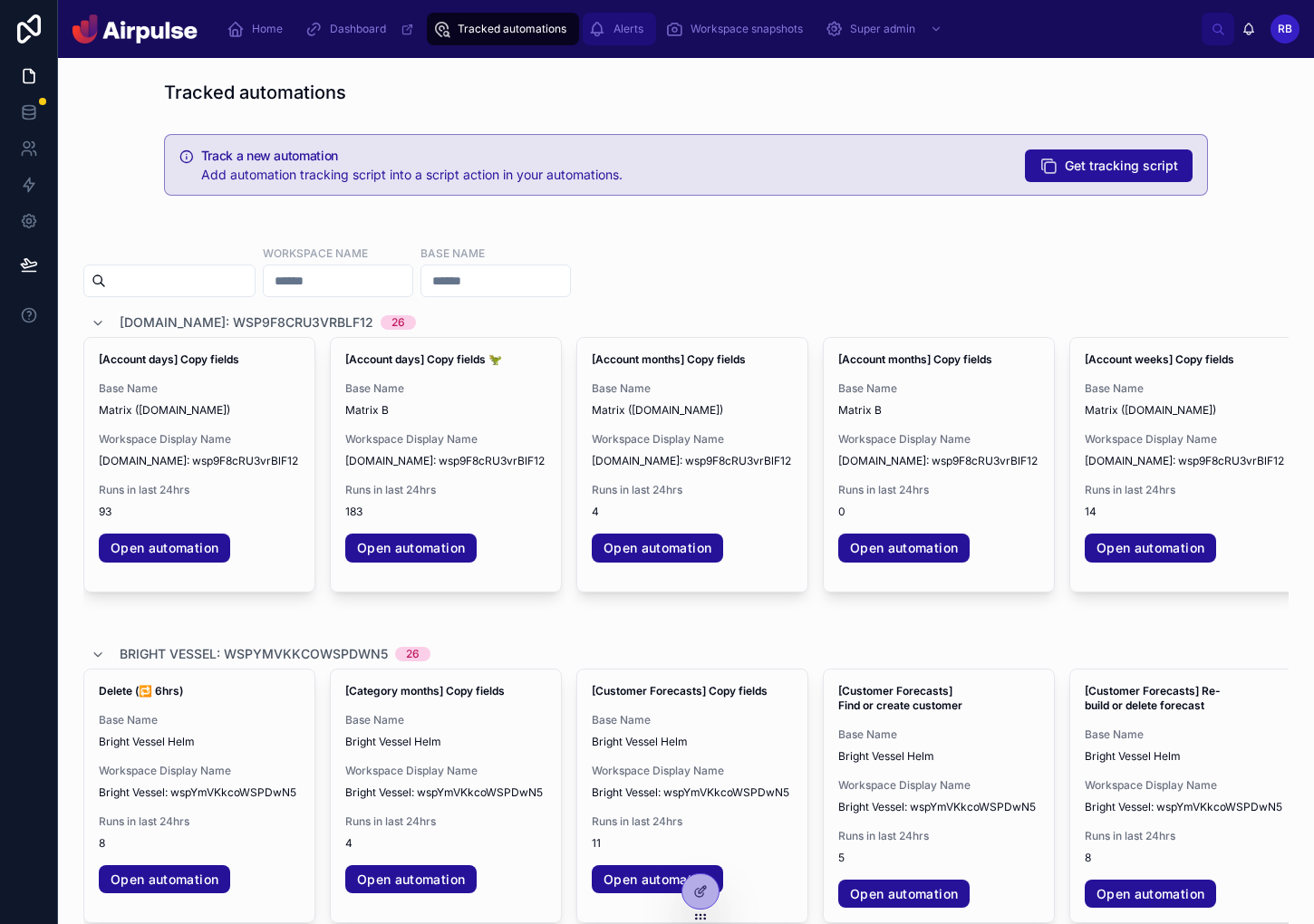
click at [625, 27] on span "Alerts" at bounding box center [629, 29] width 30 height 15
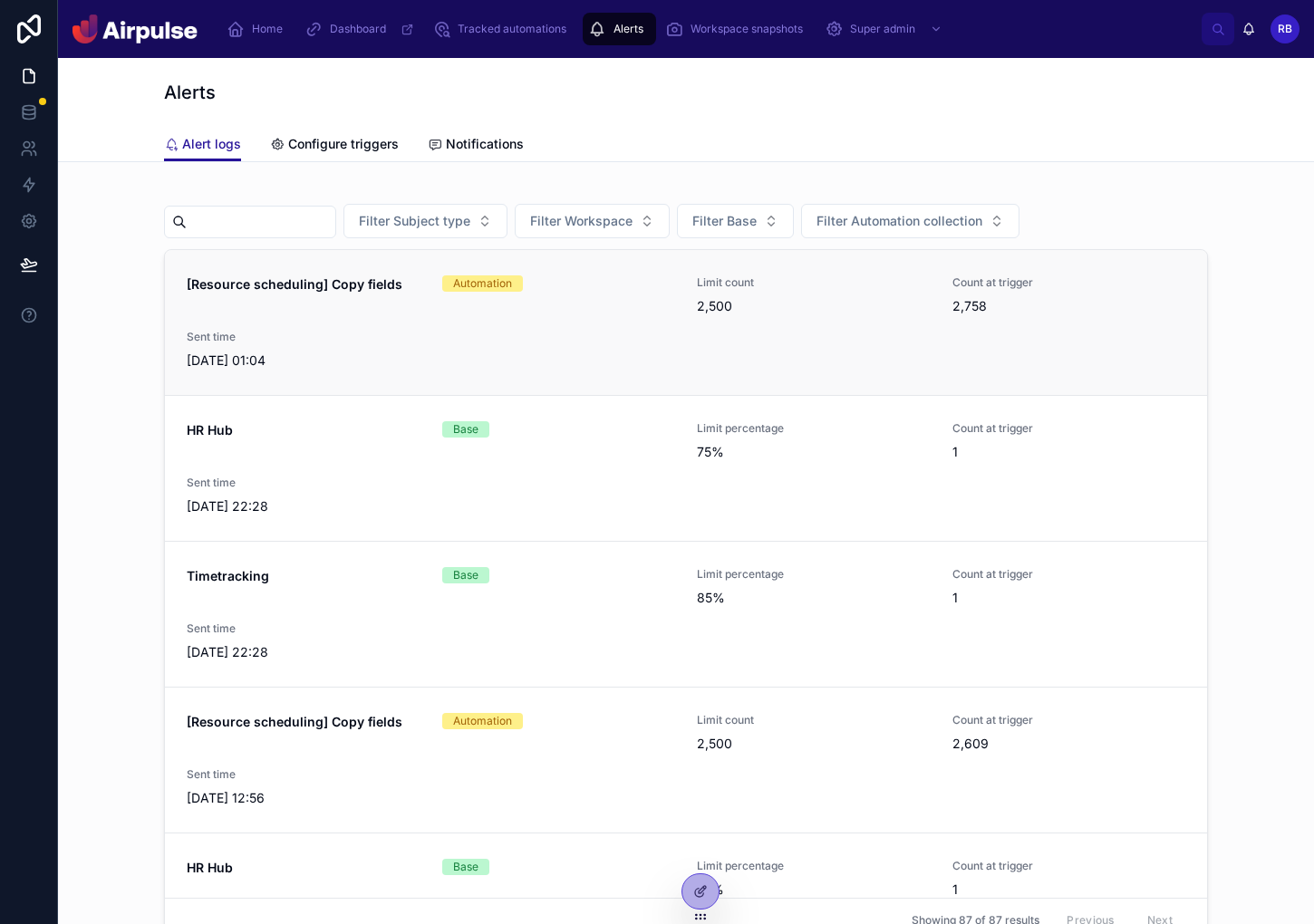
click at [481, 316] on div "[Resource scheduling] Copy fields Automation Limit count 2,500 Count at trigger…" at bounding box center [685, 322] width 998 height 94
click at [487, 316] on div "[Resource scheduling] Copy fields Automation Limit count 2,500 Count at trigger…" at bounding box center [685, 322] width 998 height 94
